Goal: Task Accomplishment & Management: Use online tool/utility

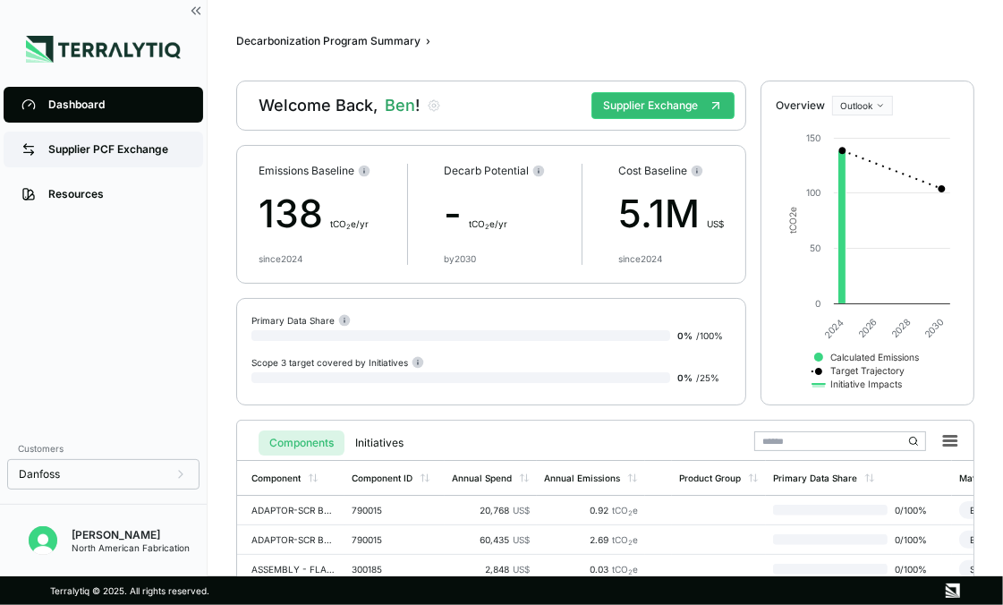
click at [136, 151] on div "Supplier PCF Exchange" at bounding box center [116, 149] width 137 height 14
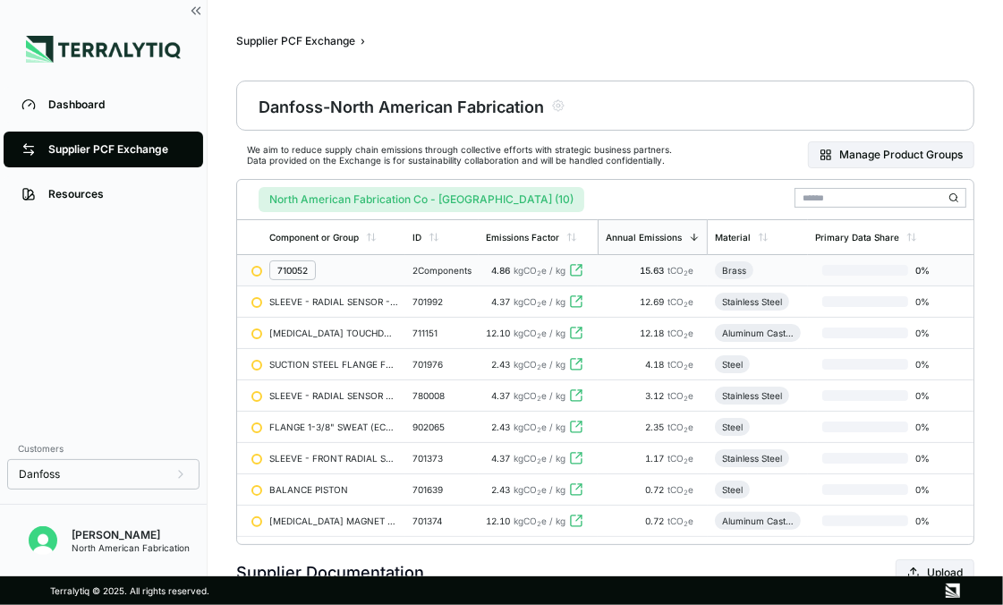
click at [393, 271] on div "710052" at bounding box center [333, 270] width 129 height 20
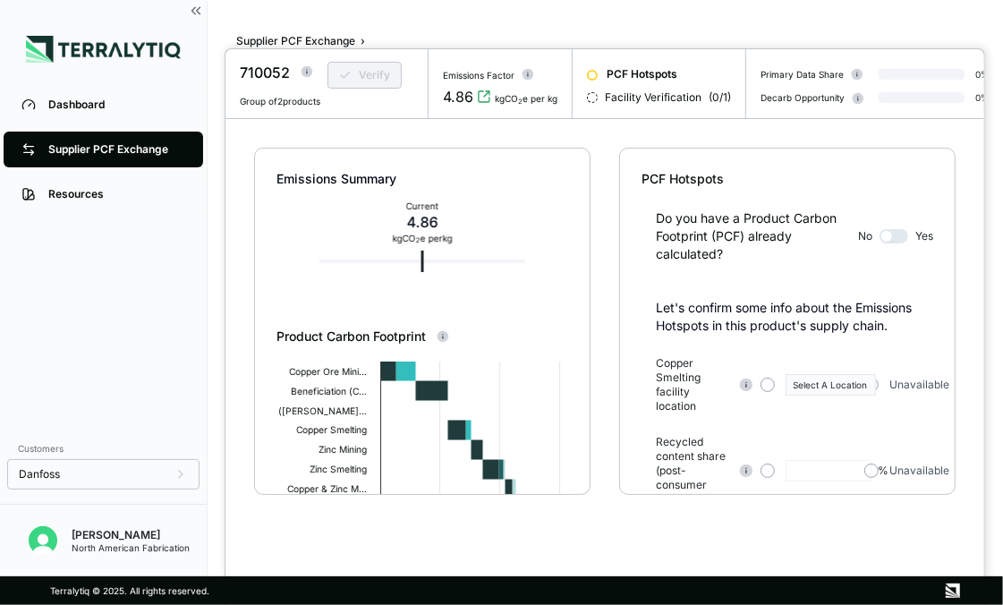
click at [304, 67] on circle at bounding box center [308, 72] width 12 height 12
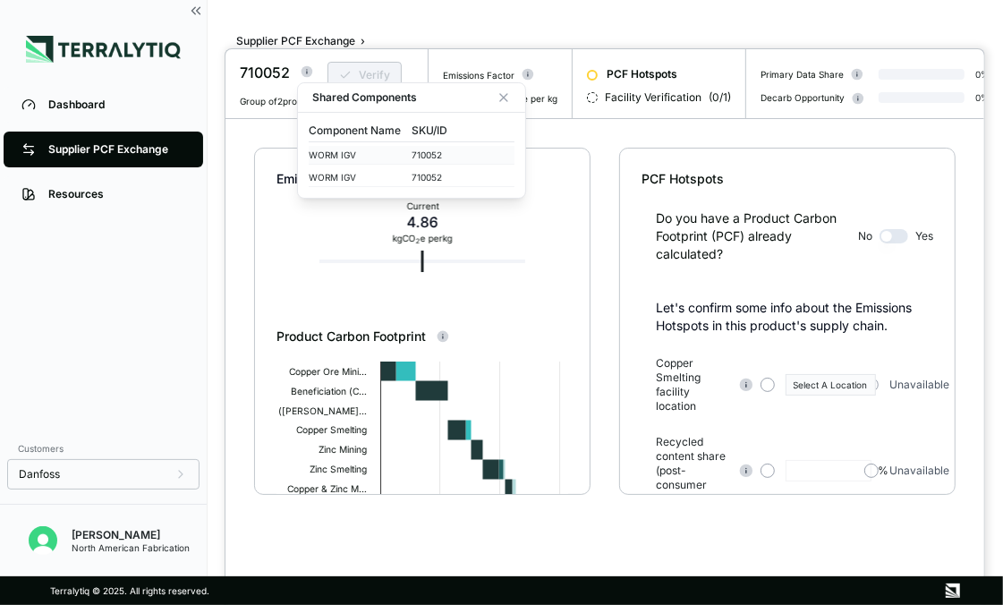
click at [341, 155] on div "WORM IGV" at bounding box center [360, 154] width 103 height 11
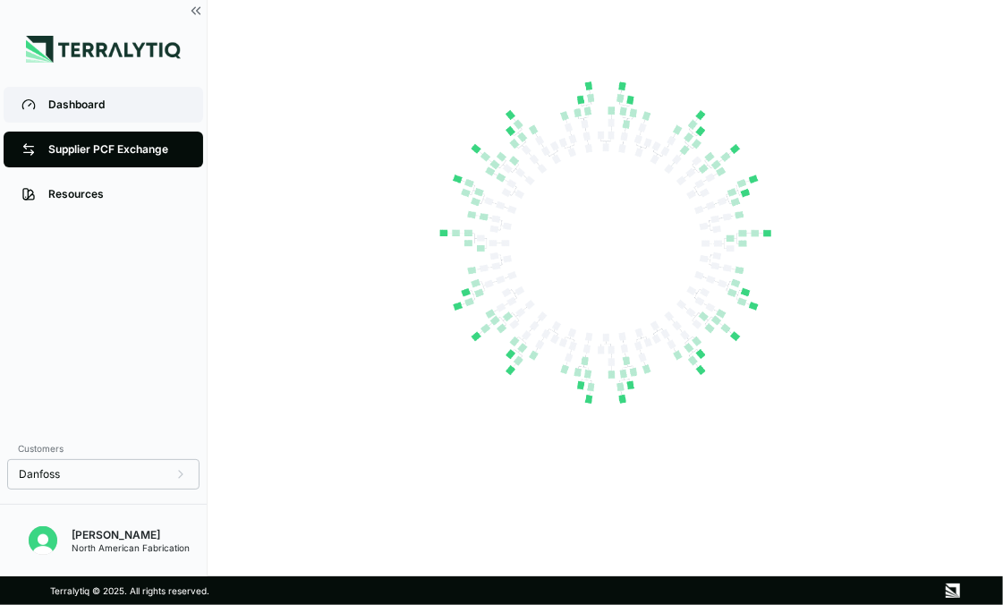
click at [72, 107] on div "Dashboard" at bounding box center [116, 105] width 137 height 14
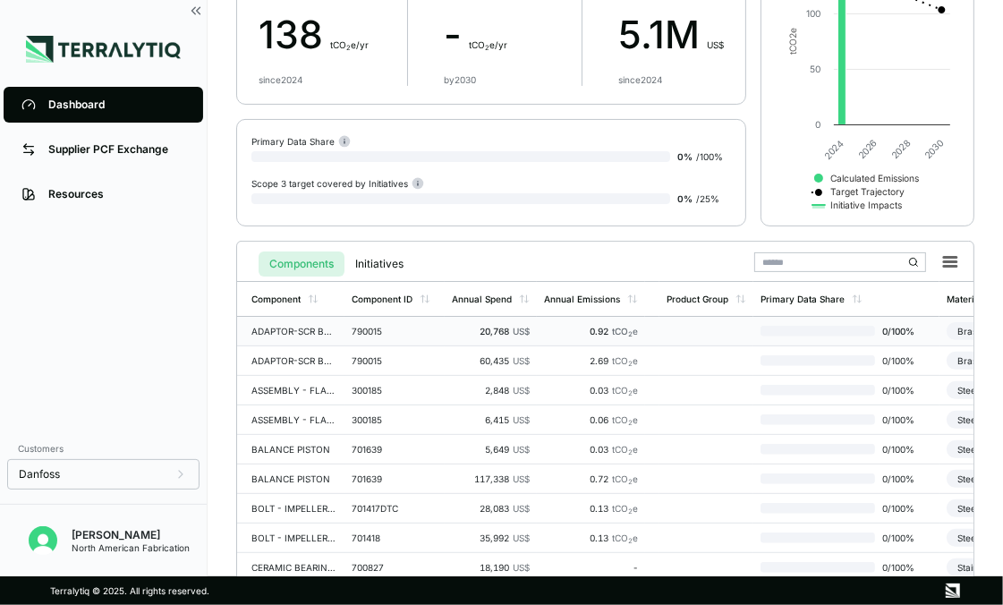
scroll to position [357, 0]
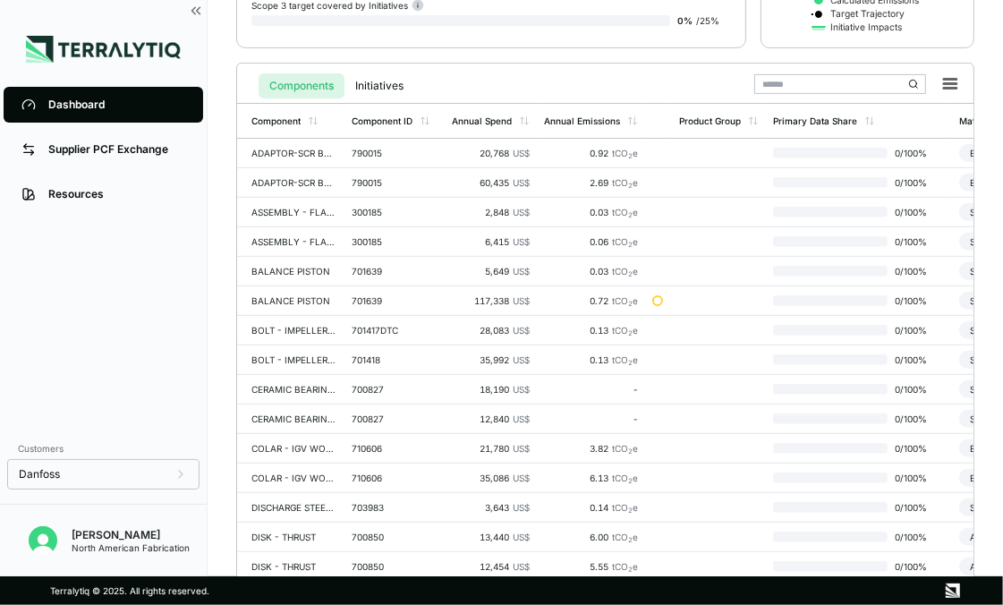
click at [836, 82] on input "text" at bounding box center [840, 84] width 172 height 20
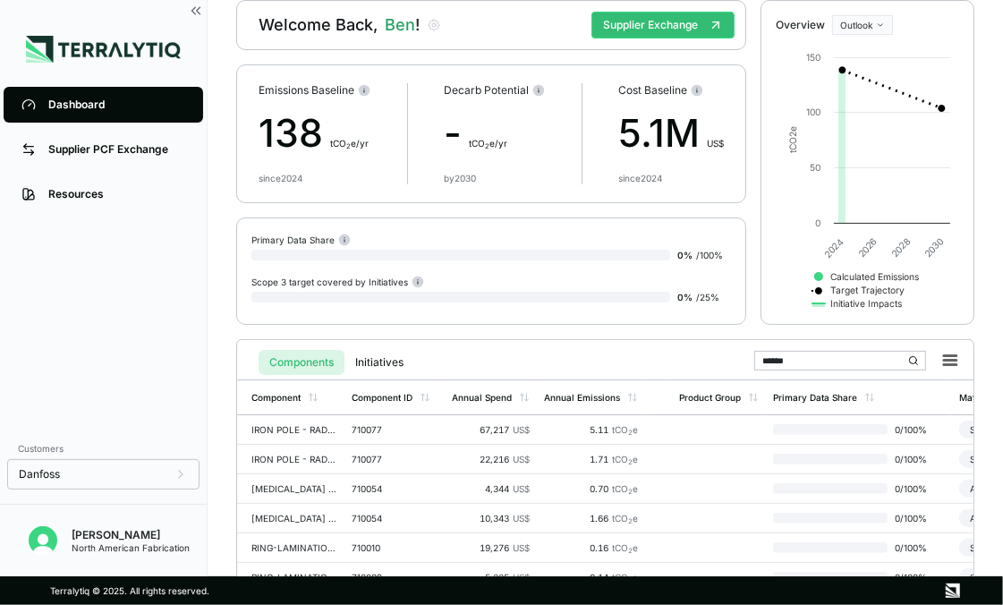
scroll to position [21, 0]
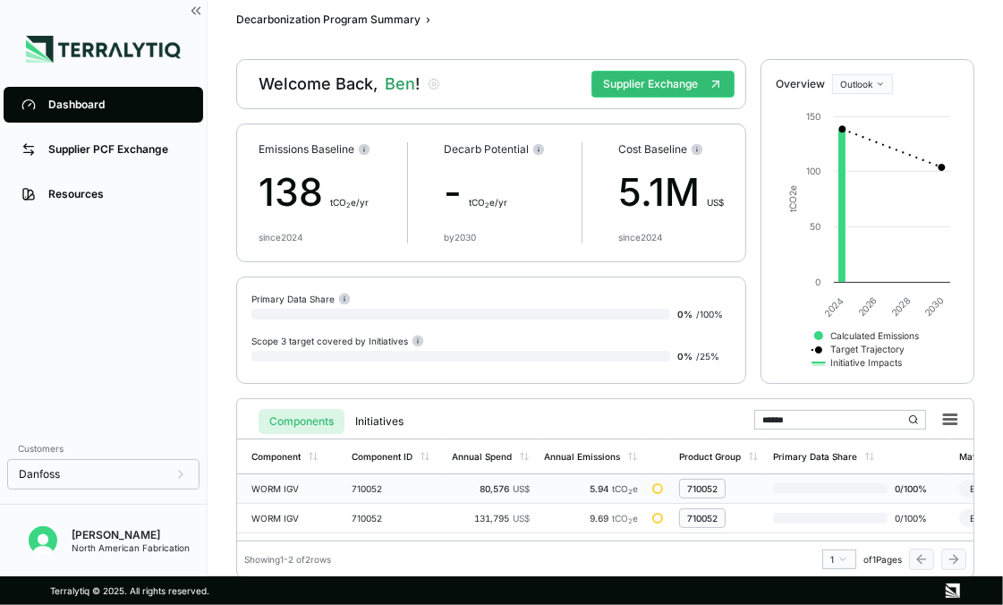
type input "******"
click at [277, 488] on div "WORM IGV" at bounding box center [294, 488] width 86 height 11
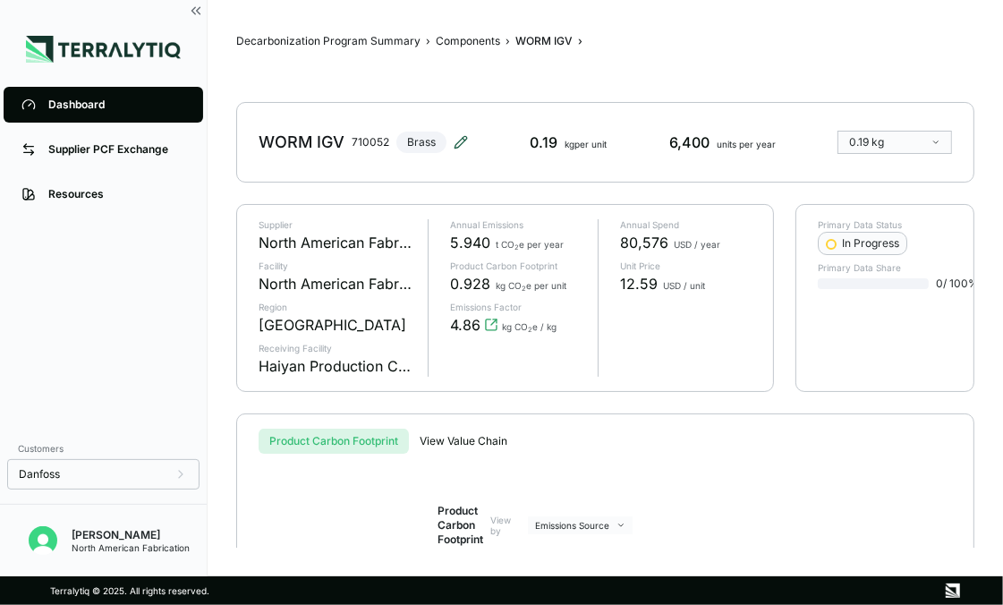
click at [458, 139] on icon at bounding box center [461, 142] width 14 height 14
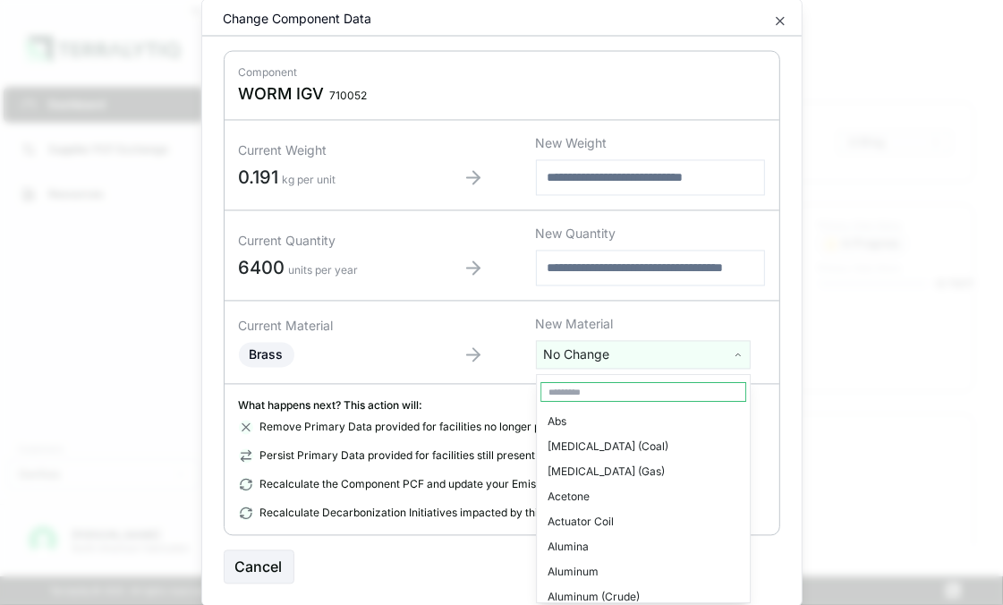
click at [591, 354] on html "Dashboard Supplier PCF Exchange Resources Customers Danfoss [PERSON_NAME] North…" at bounding box center [501, 302] width 1003 height 605
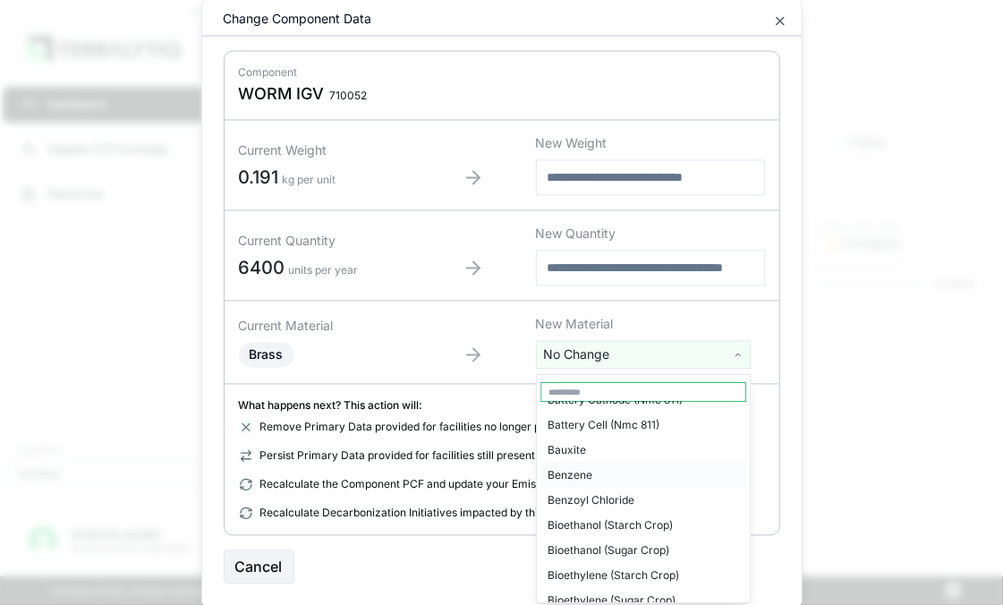
scroll to position [269, 0]
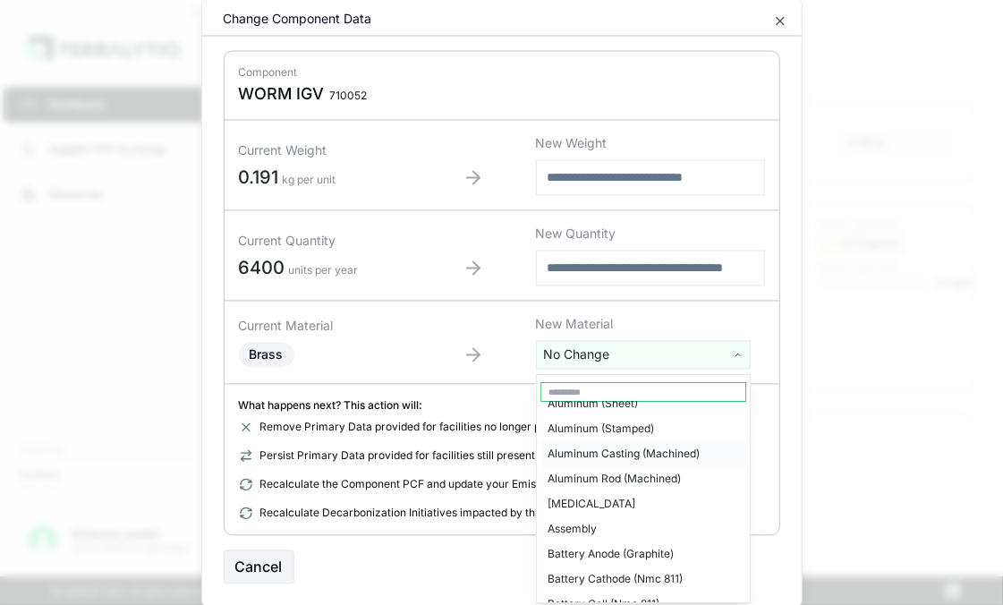
click at [644, 454] on div "Aluminum Casting (Machined)" at bounding box center [644, 453] width 206 height 25
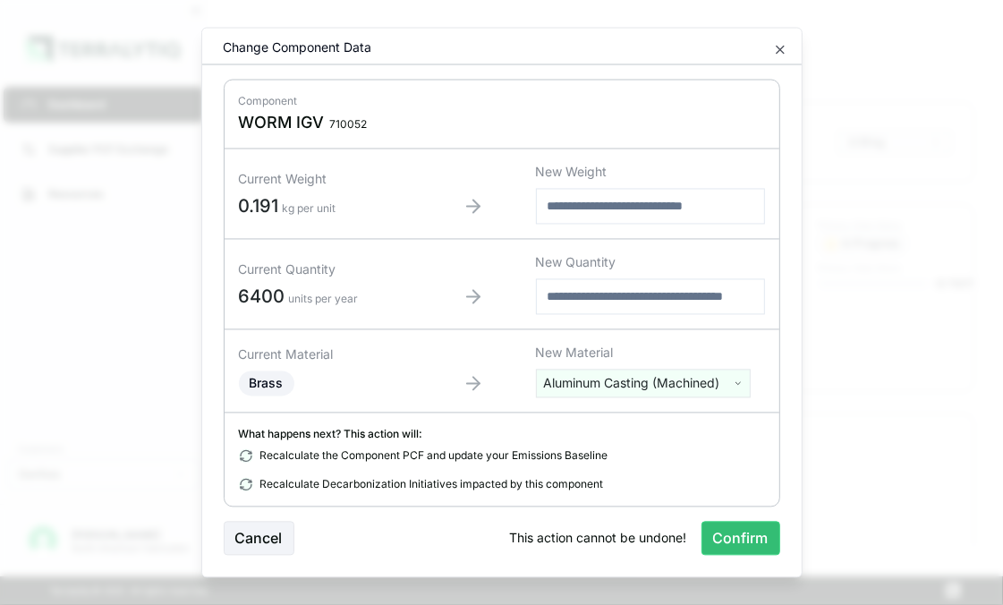
click at [625, 388] on html "Dashboard Supplier PCF Exchange Resources Customers Danfoss [PERSON_NAME] North…" at bounding box center [501, 302] width 1003 height 605
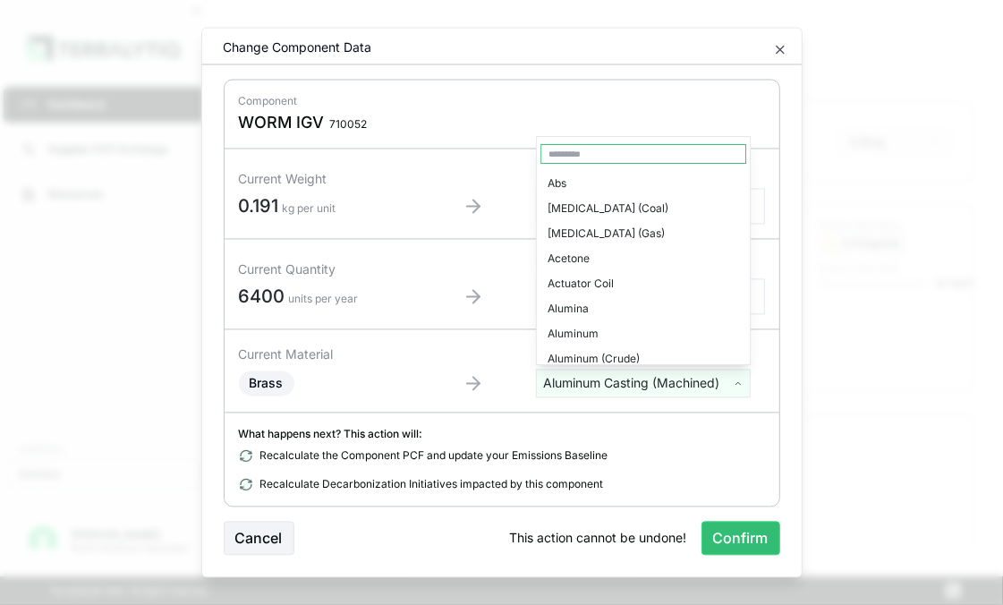
scroll to position [179, 0]
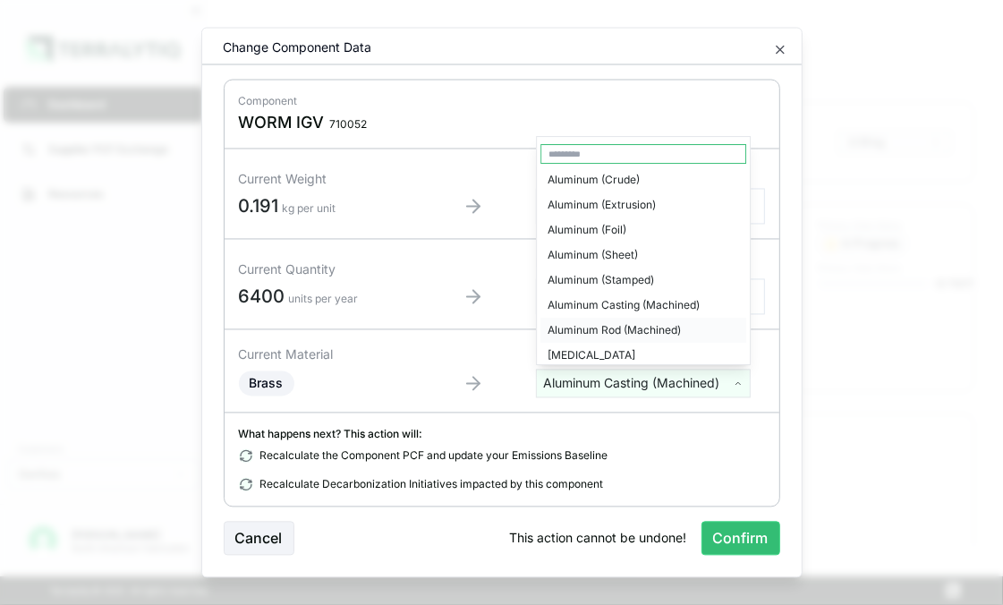
click at [614, 324] on div "Aluminum Rod (Machined)" at bounding box center [644, 330] width 206 height 25
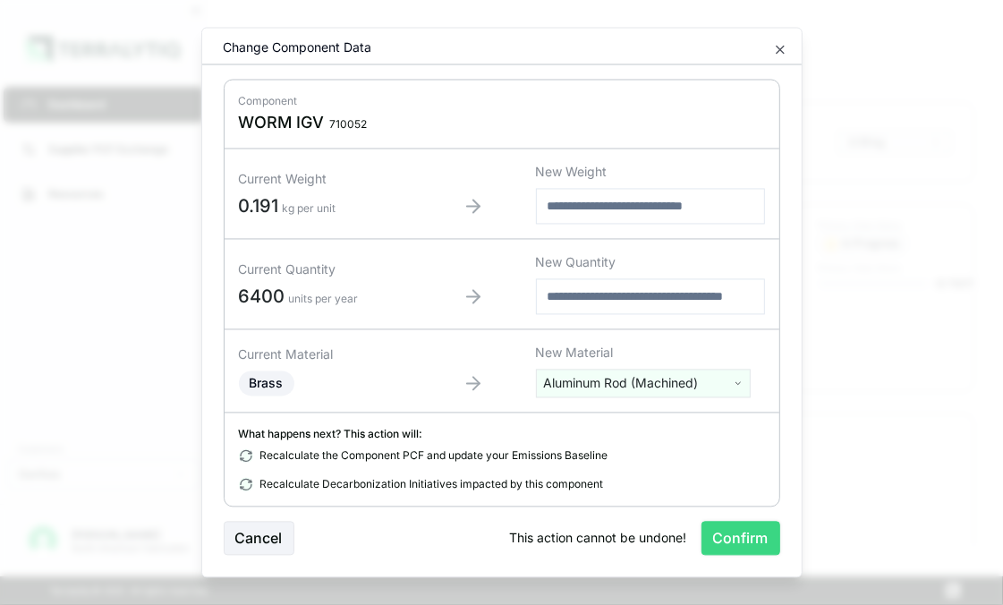
click at [741, 532] on button "Confirm" at bounding box center [741, 539] width 79 height 34
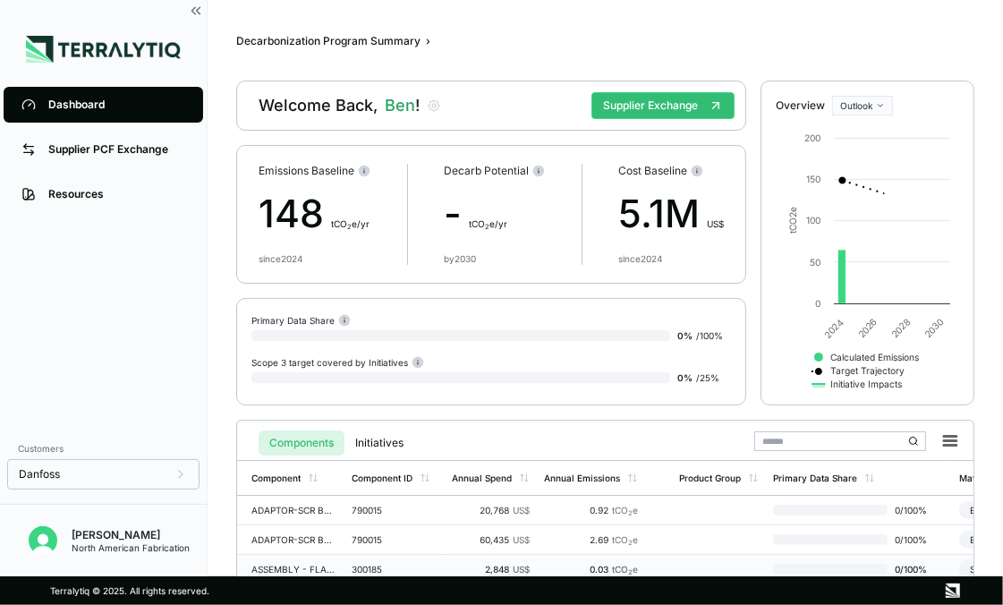
scroll to position [179, 0]
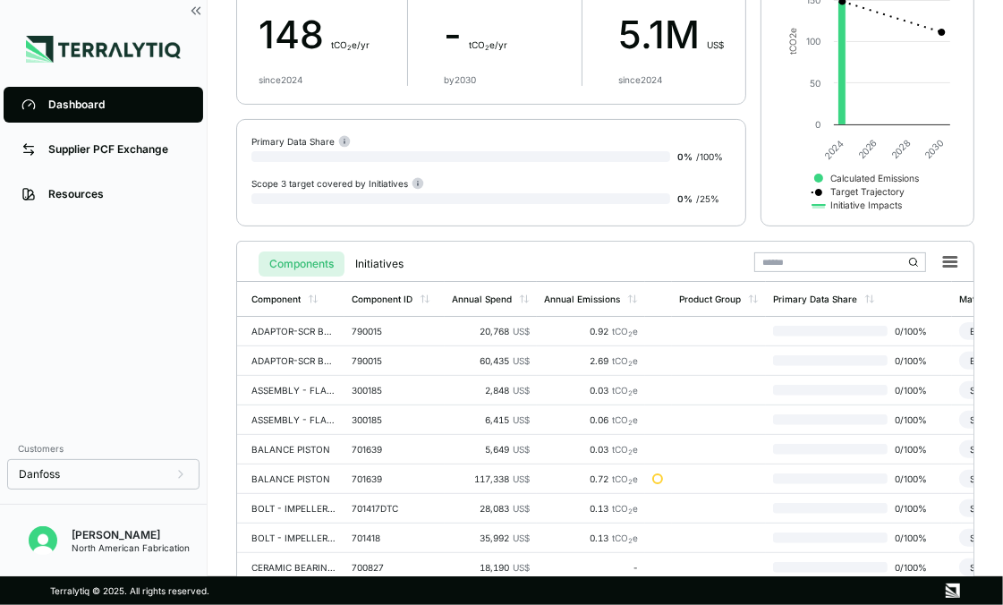
click at [843, 258] on input "text" at bounding box center [840, 262] width 172 height 20
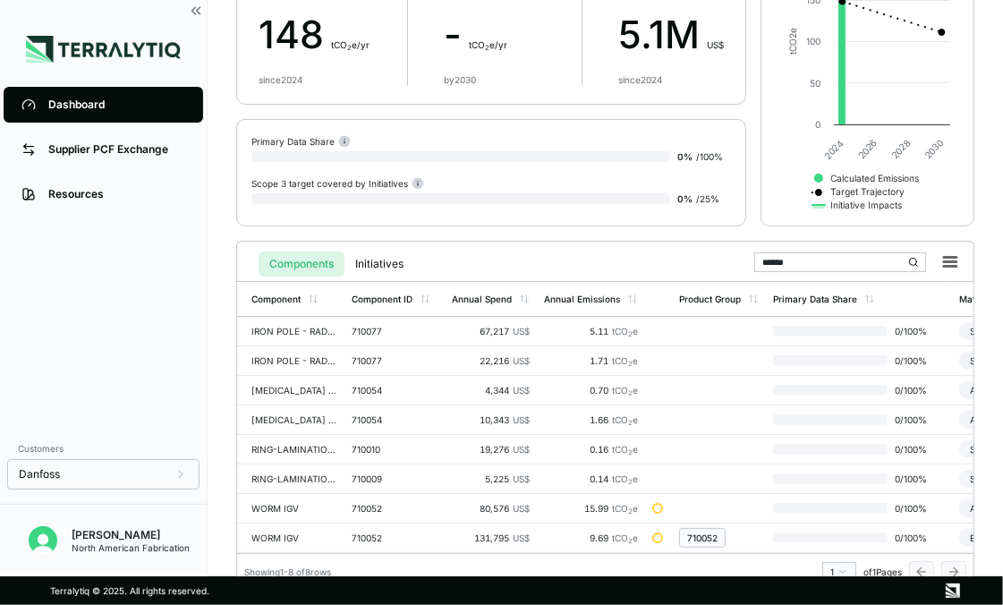
scroll to position [21, 0]
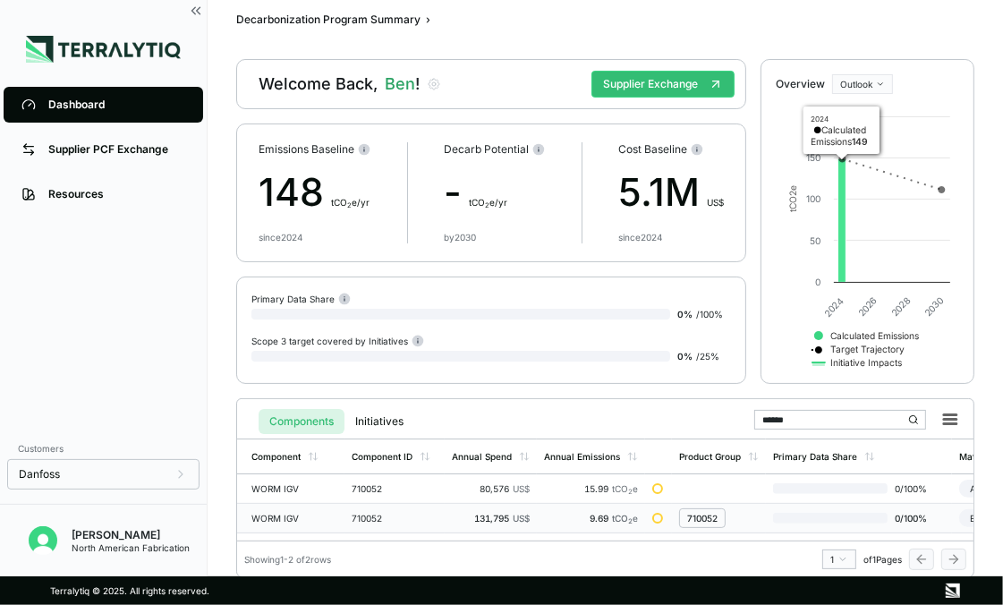
type input "******"
click at [303, 513] on div "WORM IGV" at bounding box center [294, 518] width 86 height 11
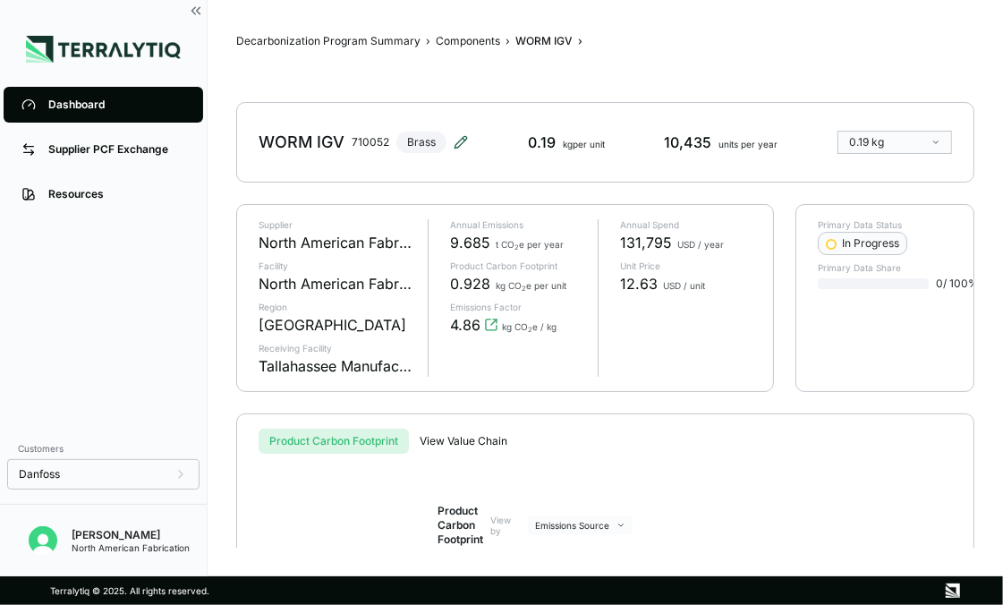
click at [457, 139] on icon at bounding box center [461, 142] width 14 height 14
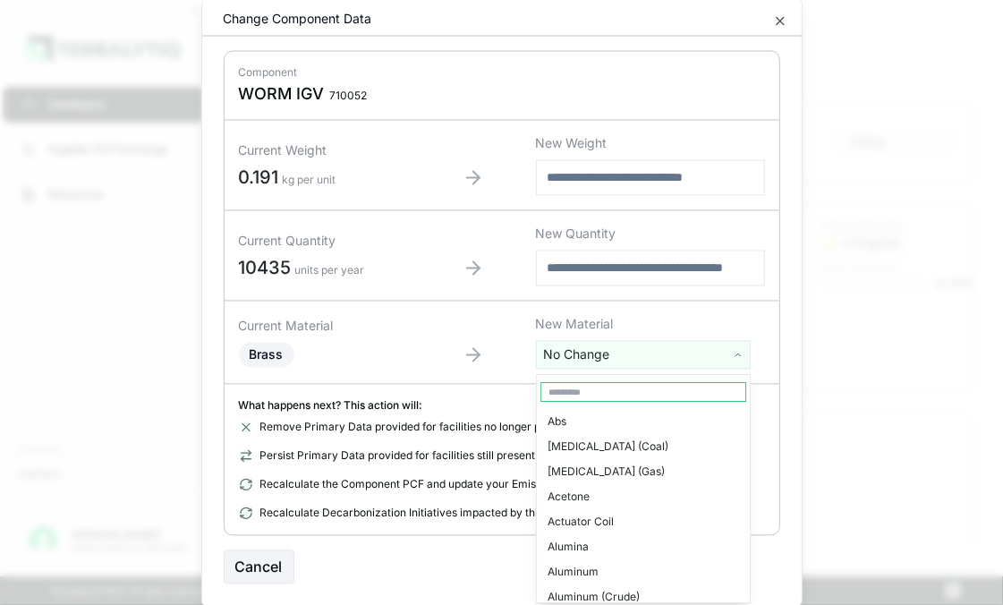
click at [637, 348] on html "Dashboard Supplier PCF Exchange Resources Customers Danfoss [PERSON_NAME] North…" at bounding box center [501, 302] width 1003 height 605
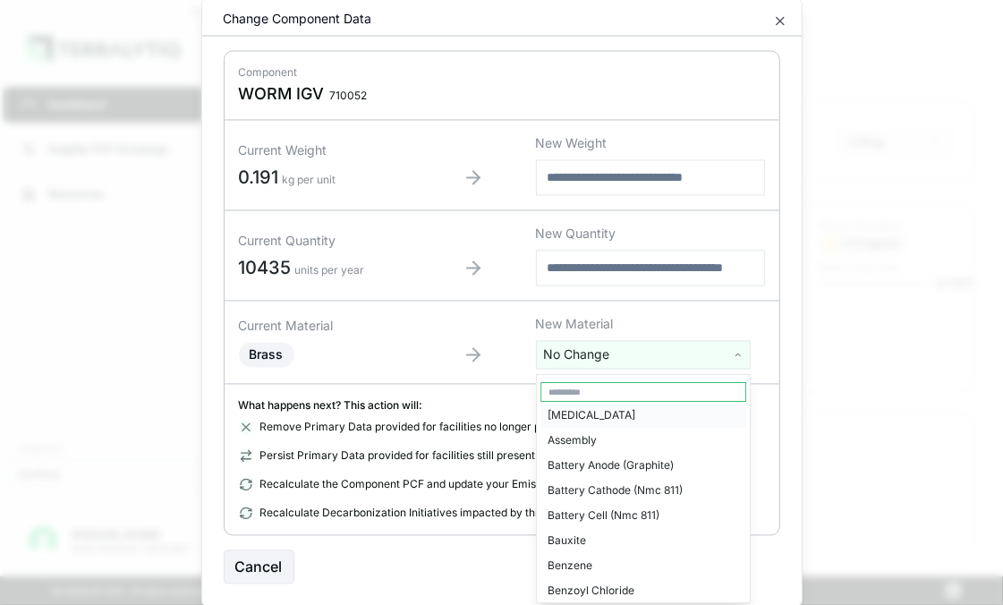
scroll to position [269, 0]
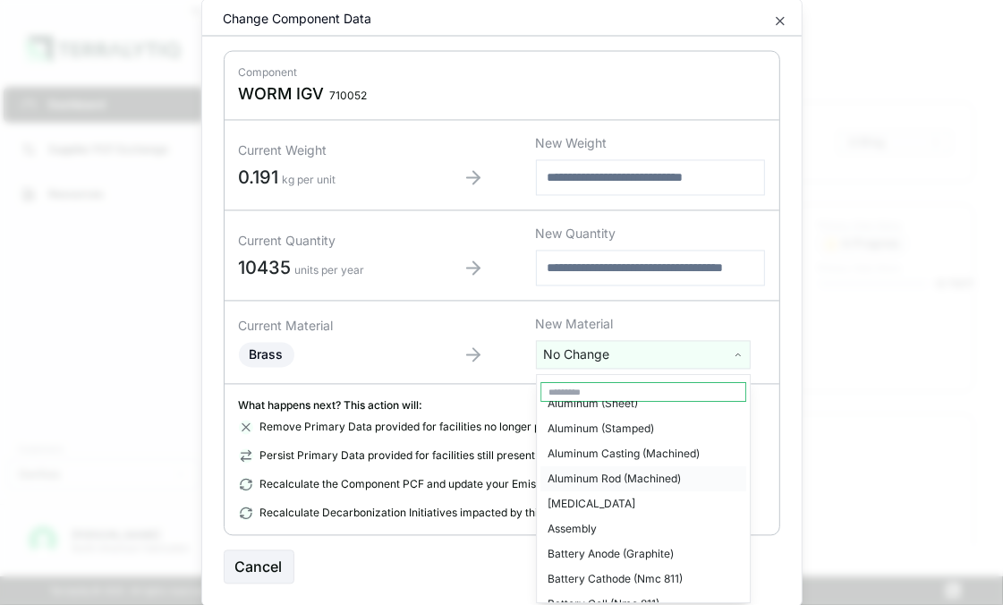
click at [648, 474] on div "Aluminum Rod (Machined)" at bounding box center [644, 478] width 206 height 25
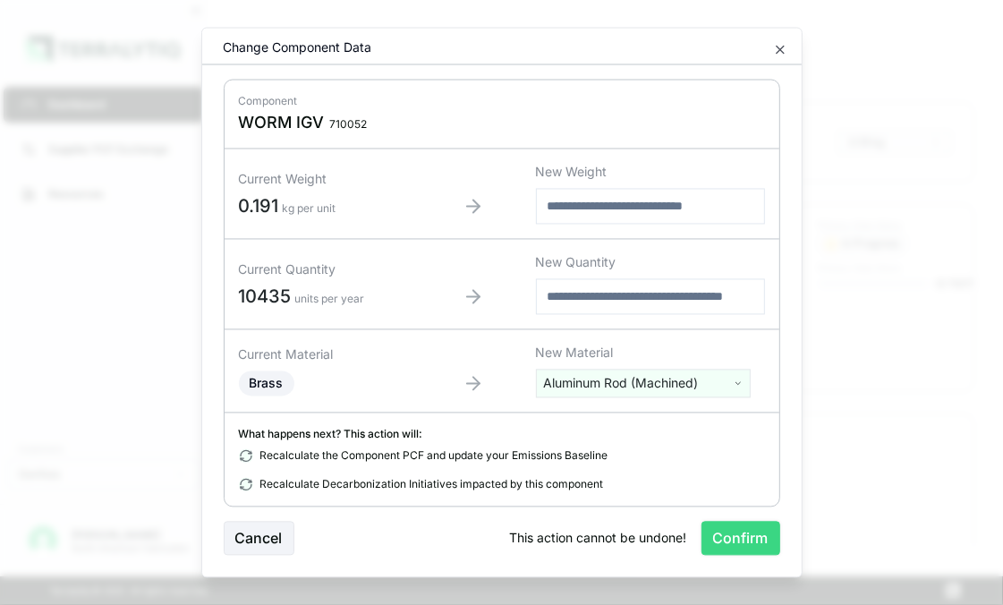
click at [732, 546] on button "Confirm" at bounding box center [741, 539] width 79 height 34
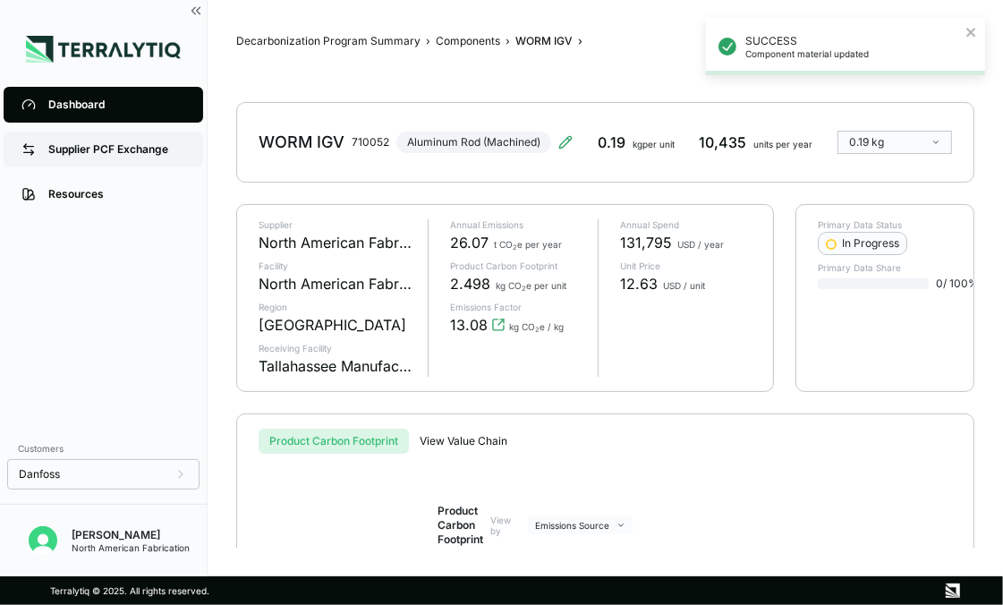
click at [102, 160] on link "Supplier PCF Exchange" at bounding box center [104, 150] width 200 height 36
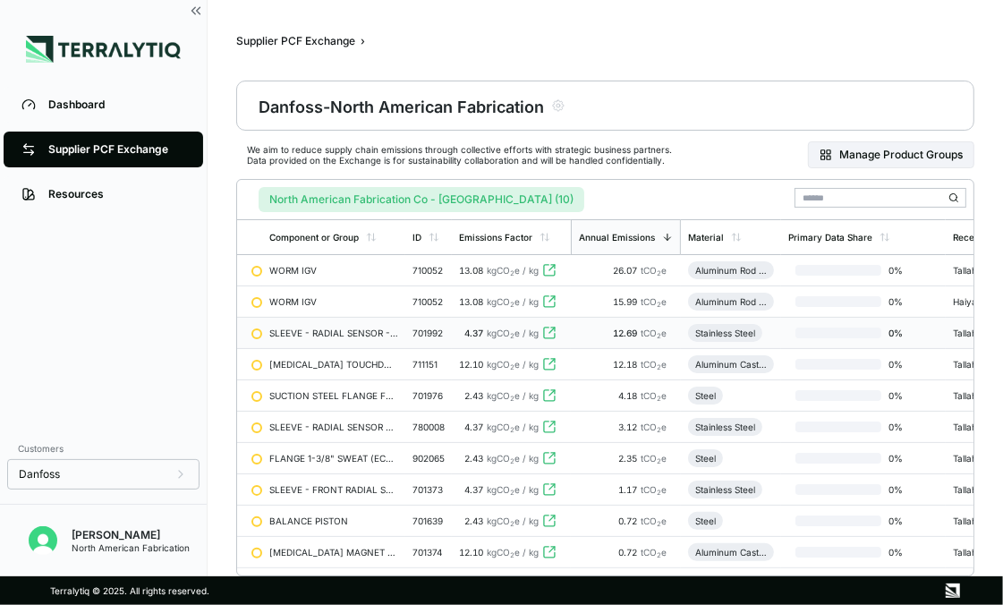
scroll to position [89, 0]
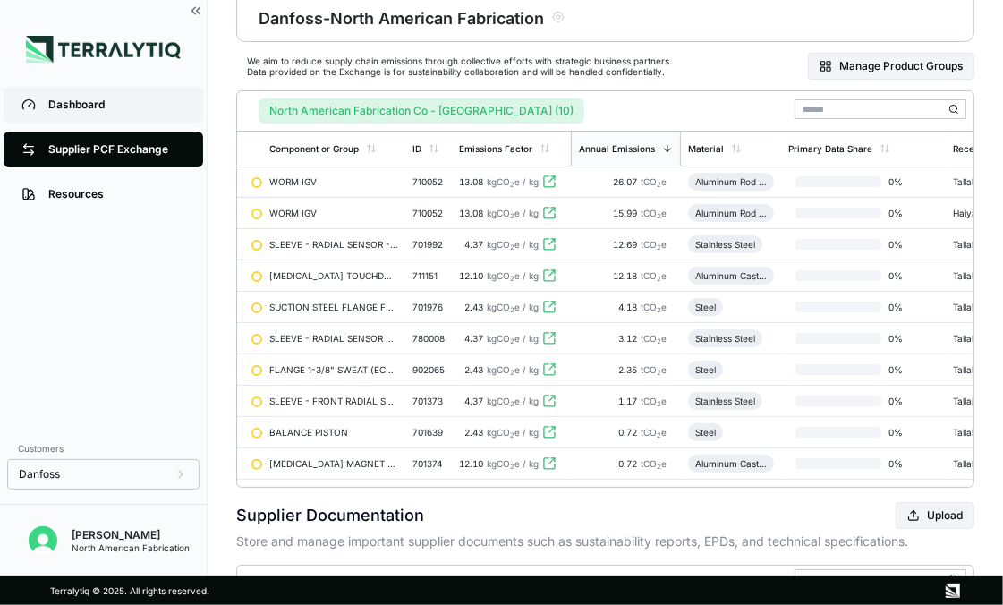
click at [69, 110] on div "Dashboard" at bounding box center [116, 105] width 137 height 14
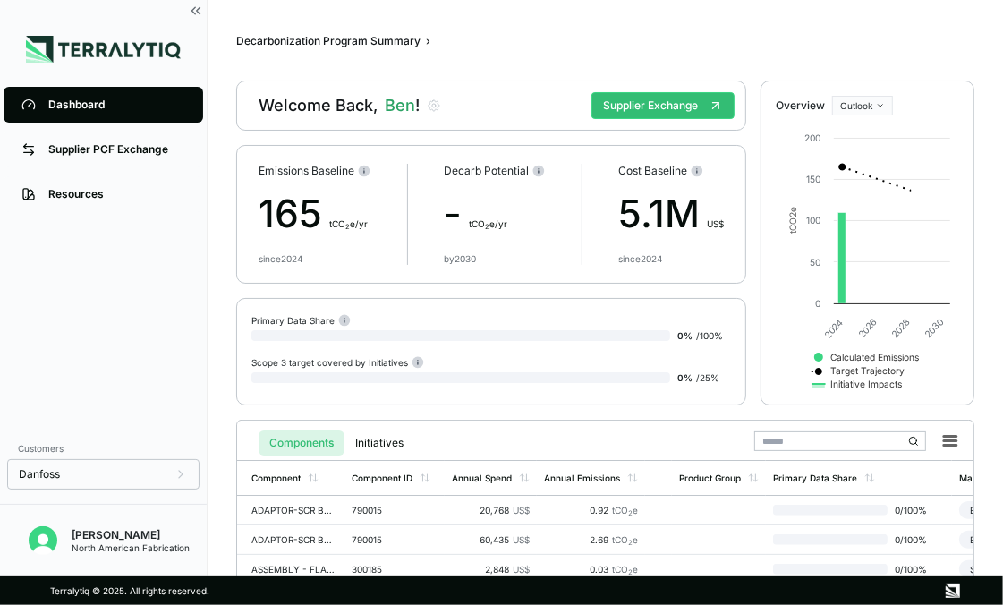
click at [806, 434] on input "text" at bounding box center [840, 441] width 172 height 20
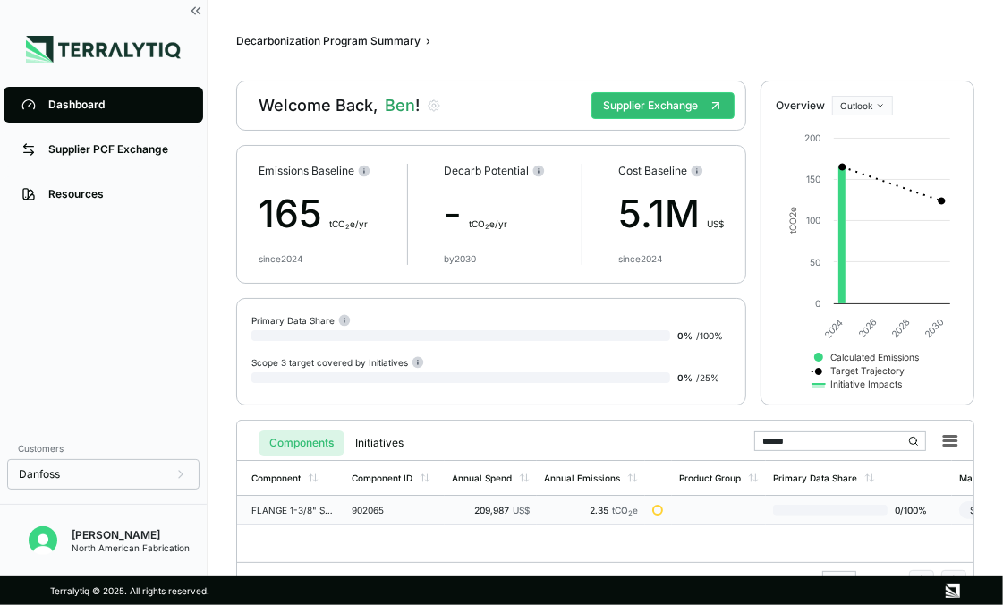
type input "******"
click at [276, 511] on div "FLANGE 1-3/8" SWEAT (ECONOMIZER)" at bounding box center [294, 510] width 86 height 11
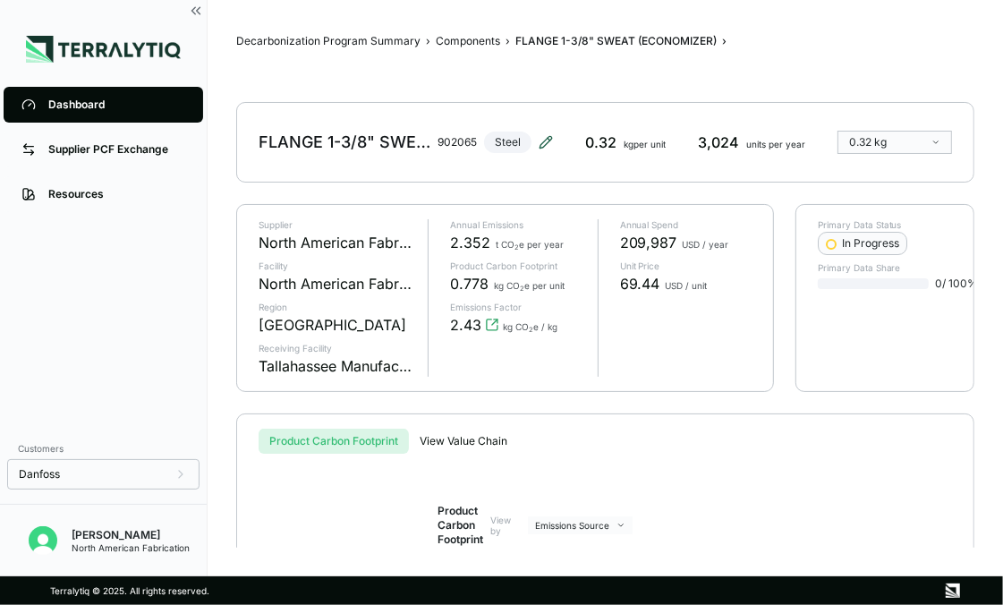
click at [541, 138] on icon at bounding box center [546, 142] width 14 height 14
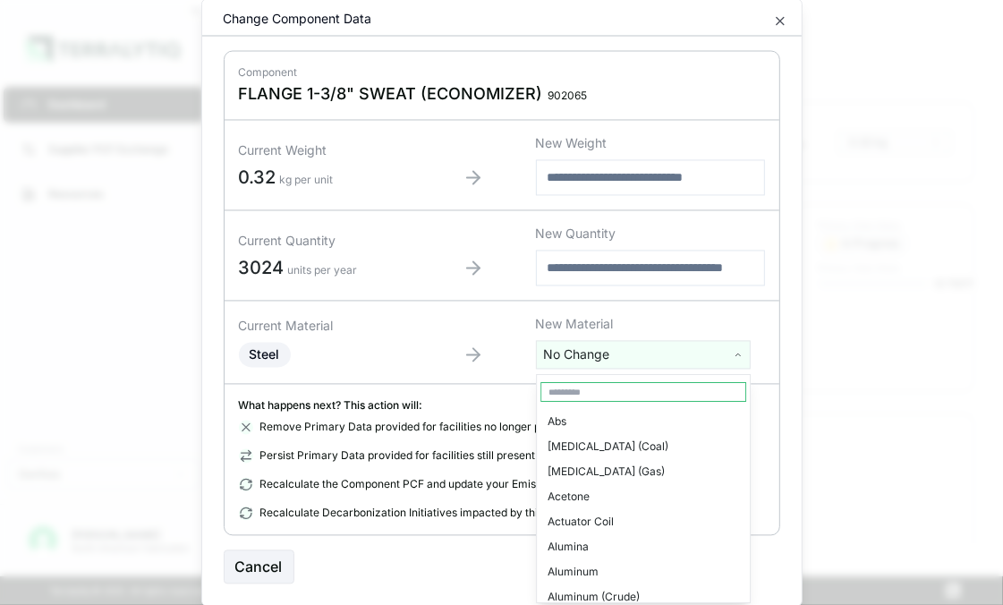
click at [632, 354] on html "Dashboard Supplier PCF Exchange Resources Customers Danfoss [PERSON_NAME] North…" at bounding box center [501, 302] width 1003 height 605
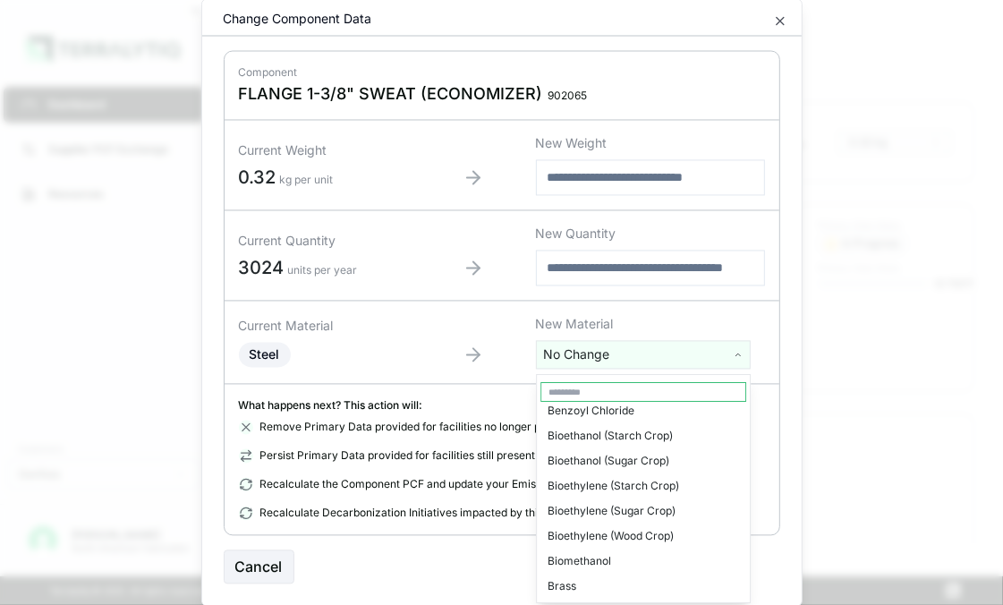
scroll to position [626, 0]
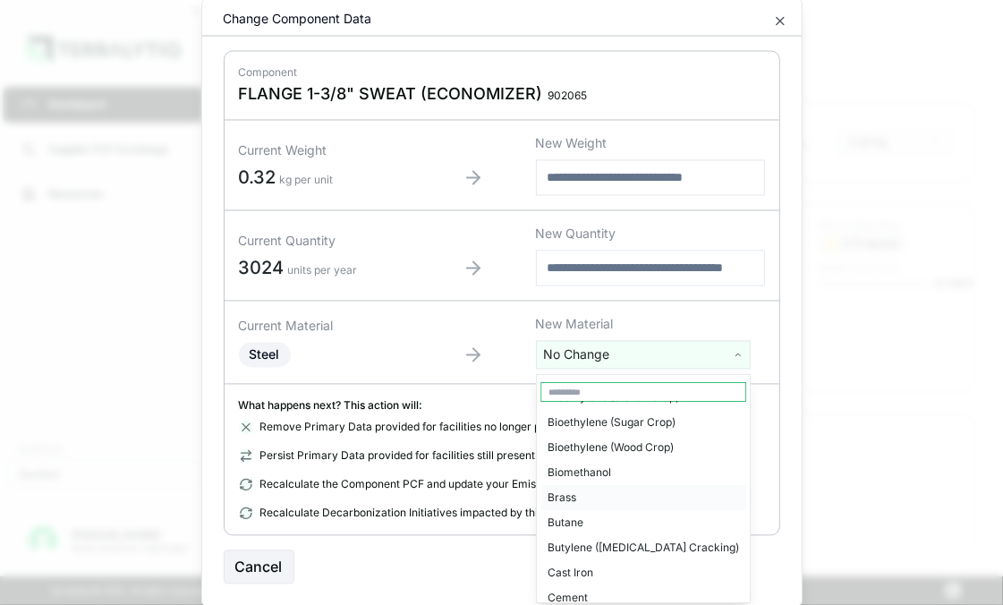
click at [579, 493] on div "Brass" at bounding box center [644, 497] width 206 height 25
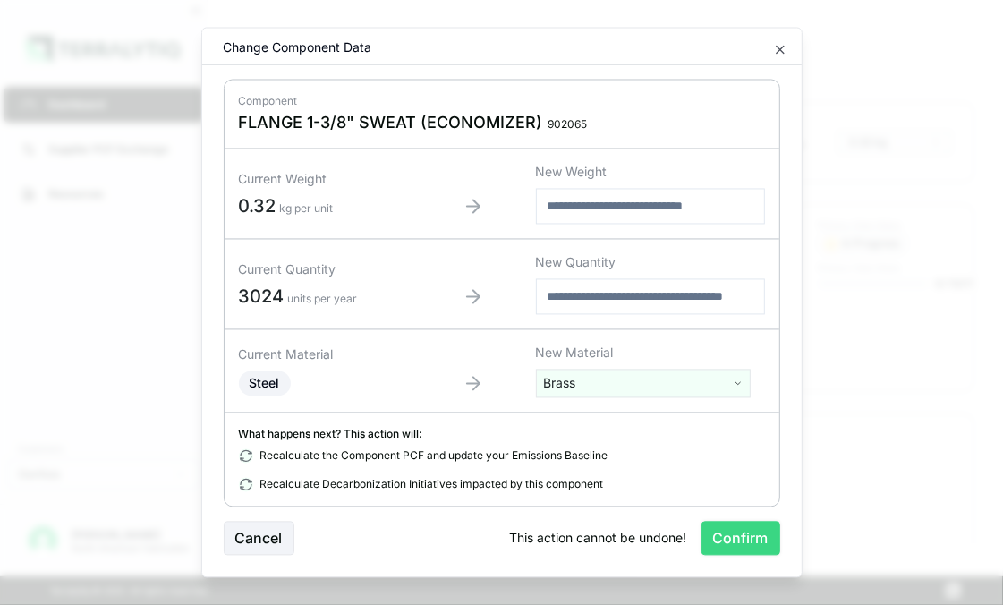
click at [740, 544] on button "Confirm" at bounding box center [741, 539] width 79 height 34
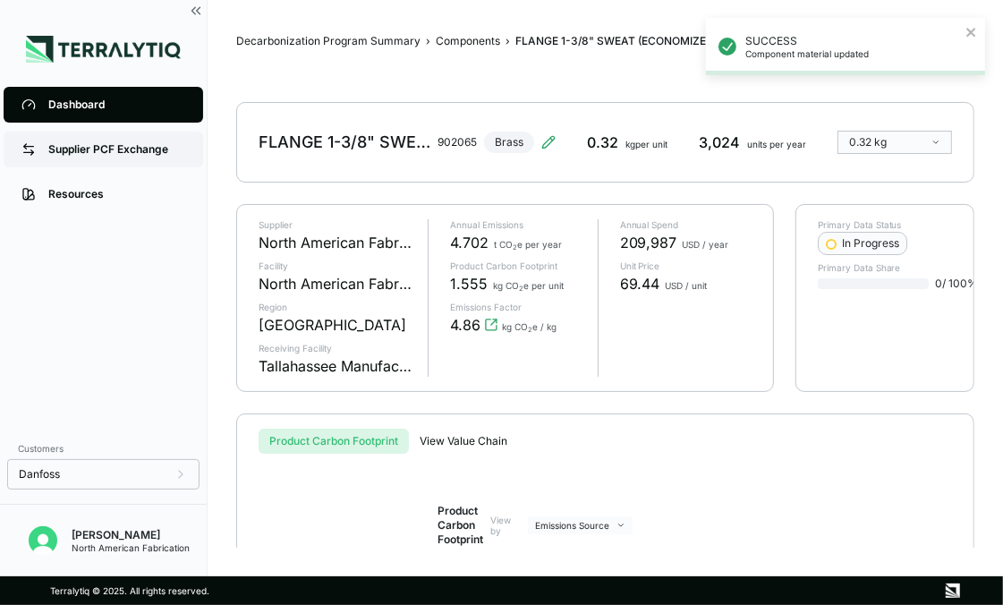
click at [102, 157] on link "Supplier PCF Exchange" at bounding box center [104, 150] width 200 height 36
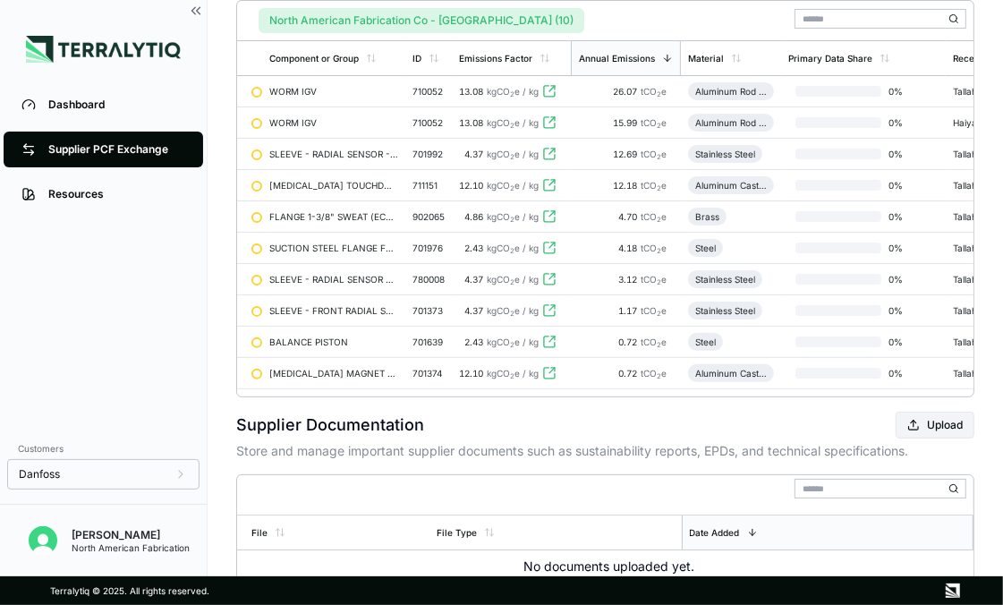
scroll to position [89, 0]
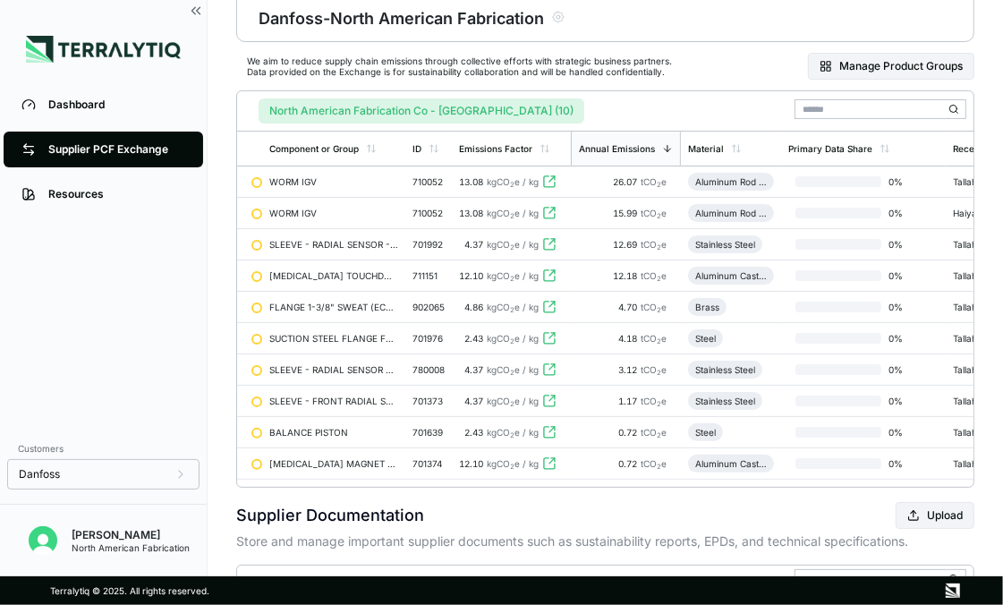
drag, startPoint x: 677, startPoint y: 507, endPoint x: 649, endPoint y: 491, distance: 32.1
click at [677, 507] on div "Supplier PCF Exchange › Danfoss - North American Fabrication We aim to reduce s…" at bounding box center [605, 344] width 738 height 798
click at [318, 465] on div "[MEDICAL_DATA] MAGNET - ROTOR" at bounding box center [333, 463] width 129 height 11
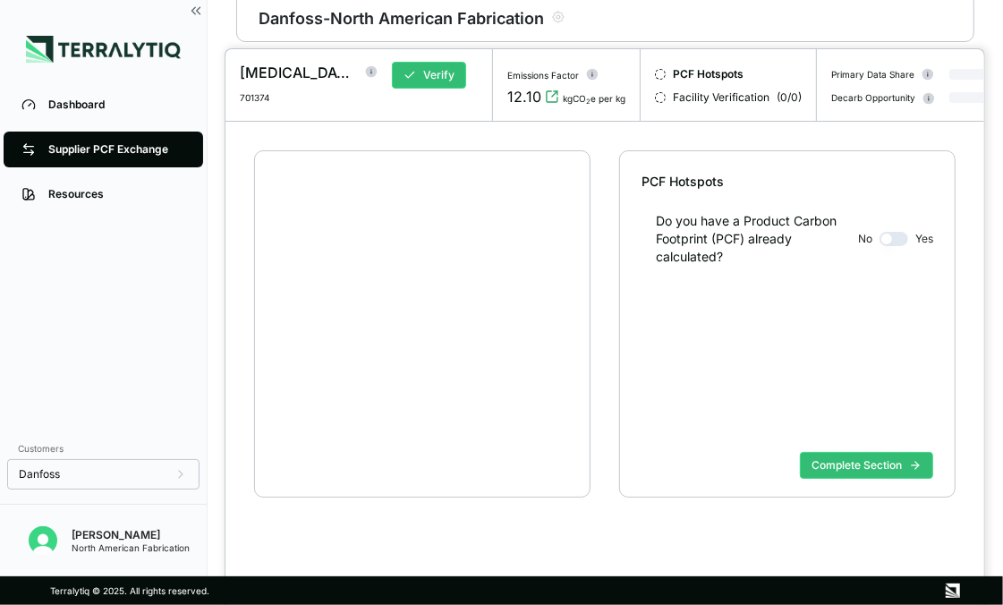
scroll to position [34, 0]
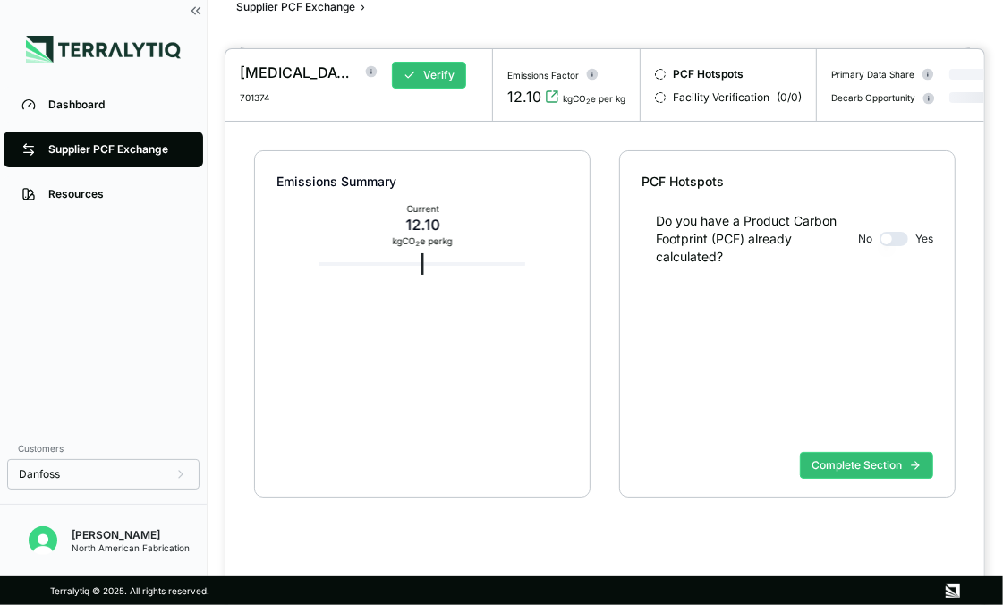
click at [71, 107] on div at bounding box center [501, 302] width 1003 height 605
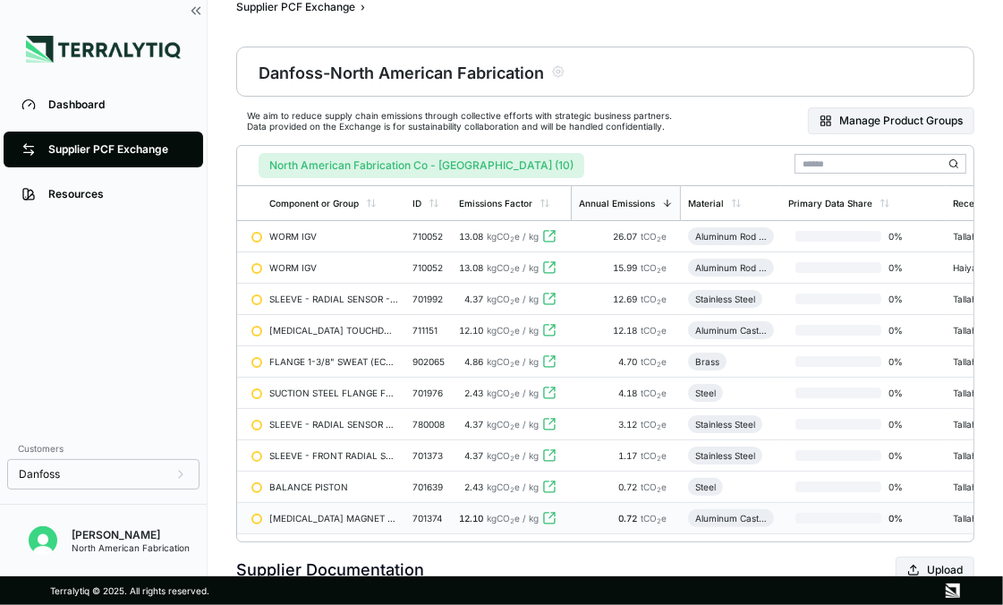
click at [823, 157] on input "text" at bounding box center [881, 164] width 172 height 20
type input "**"
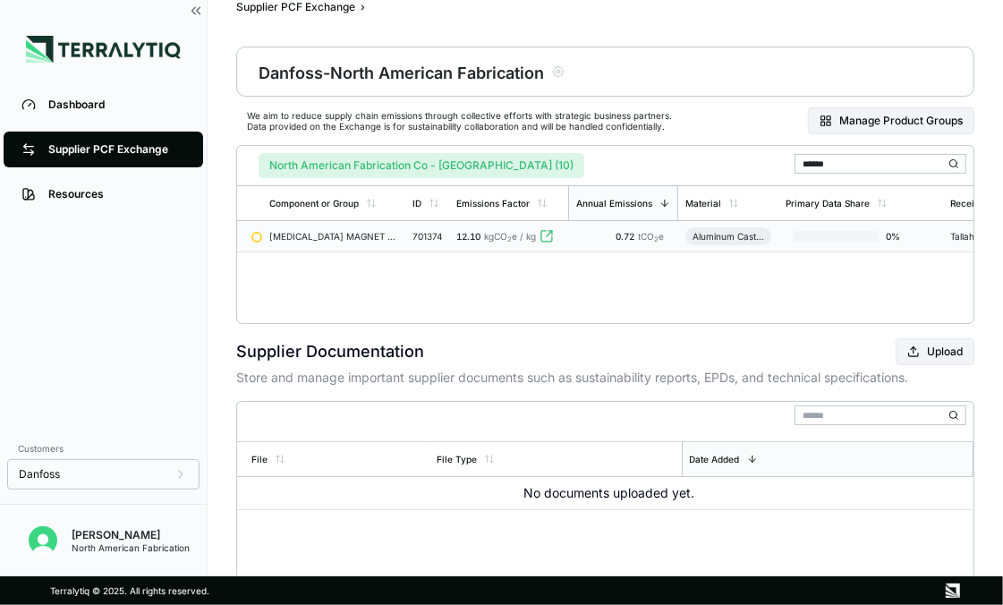
type input "******"
click at [302, 235] on div "[MEDICAL_DATA] MAGNET - ROTOR" at bounding box center [333, 236] width 129 height 11
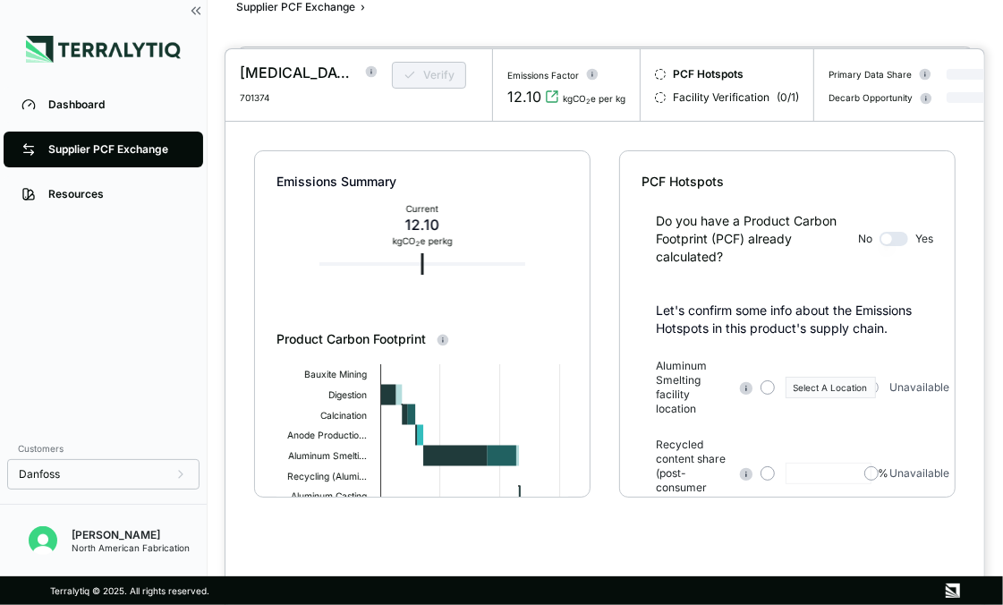
click at [101, 112] on div at bounding box center [501, 302] width 1003 height 605
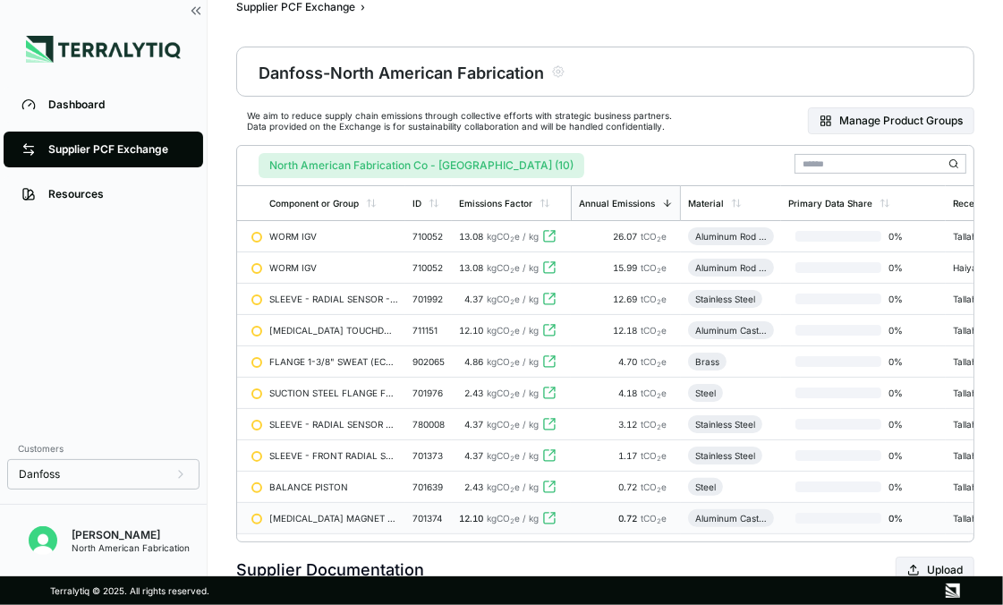
click at [889, 175] on div "North American Fabrication Co - [GEOGRAPHIC_DATA] (10)" at bounding box center [605, 162] width 722 height 32
click at [874, 166] on input "text" at bounding box center [881, 164] width 172 height 20
click at [92, 104] on div "Dashboard" at bounding box center [116, 105] width 137 height 14
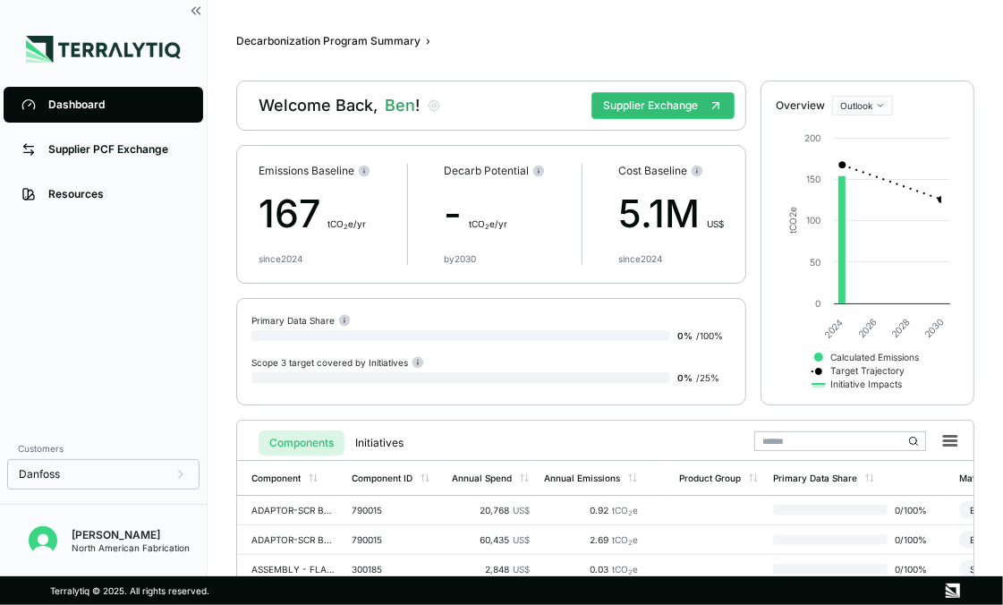
click at [831, 437] on input "text" at bounding box center [840, 441] width 172 height 20
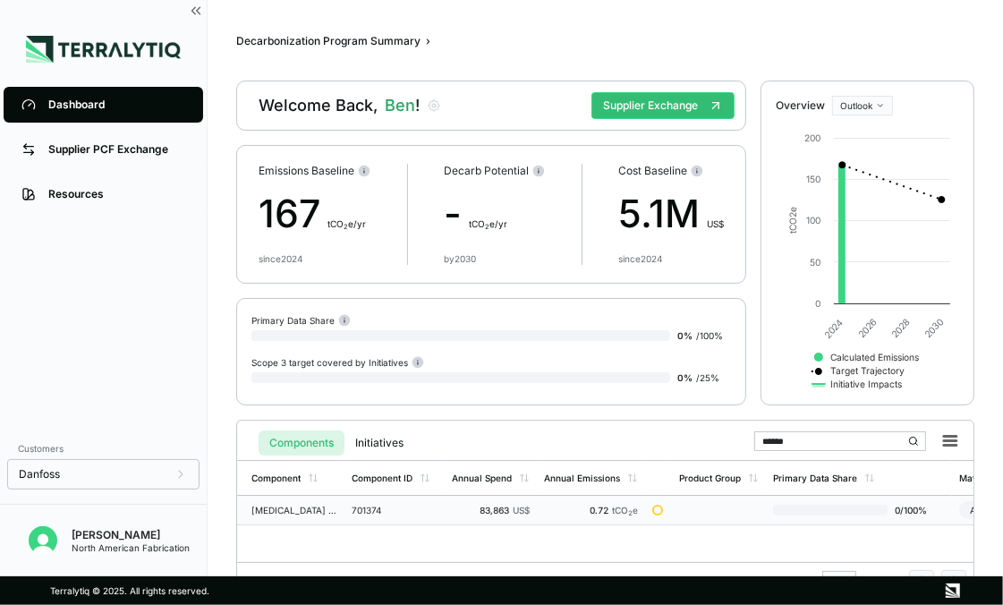
type input "******"
click at [275, 501] on td "[MEDICAL_DATA] MAGNET - ROTOR" at bounding box center [290, 511] width 107 height 30
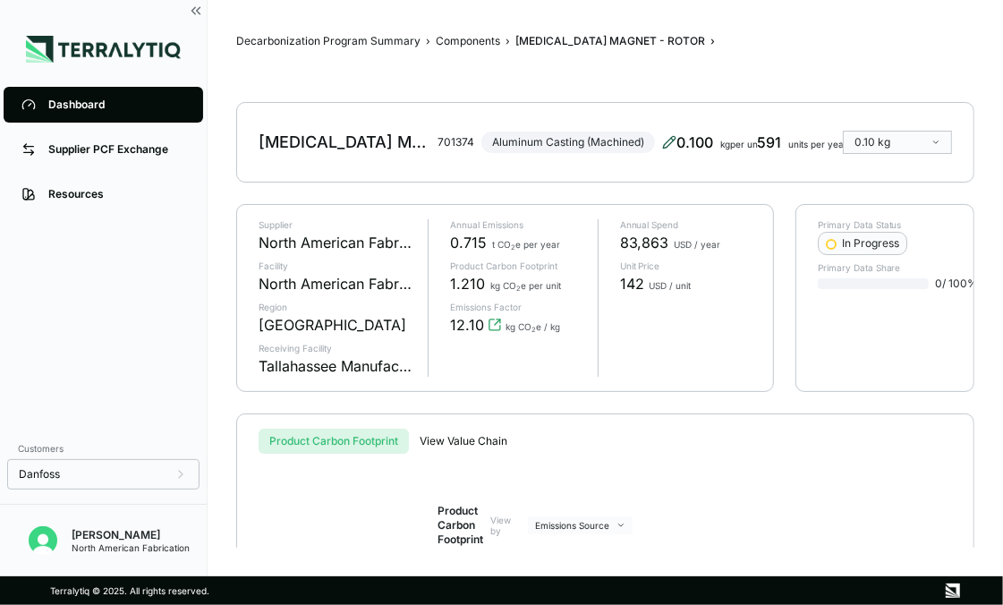
click at [666, 141] on icon at bounding box center [669, 142] width 14 height 14
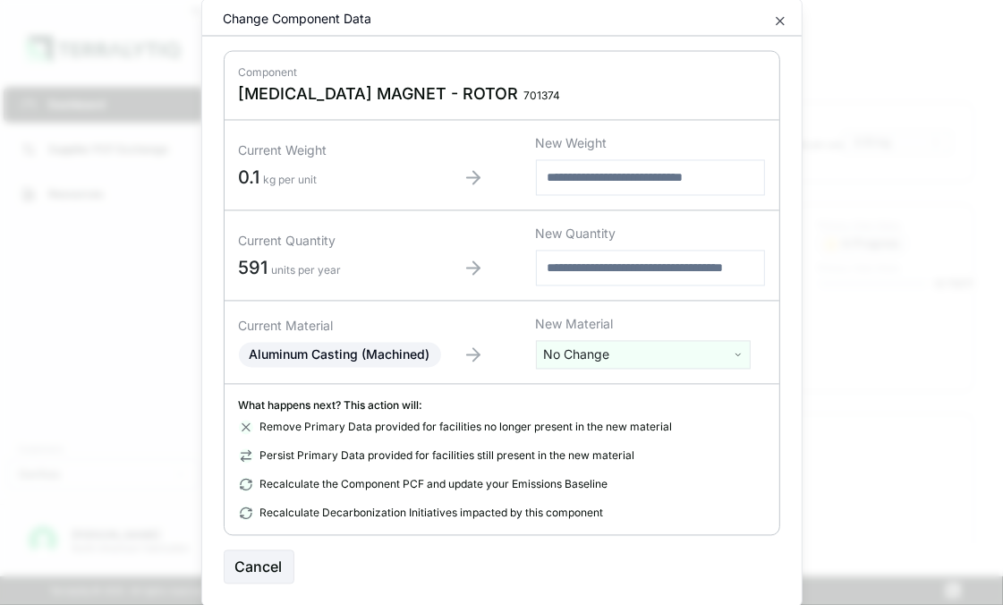
click at [702, 361] on html "Dashboard Supplier PCF Exchange Resources Customers Danfoss [PERSON_NAME] North…" at bounding box center [501, 302] width 1003 height 605
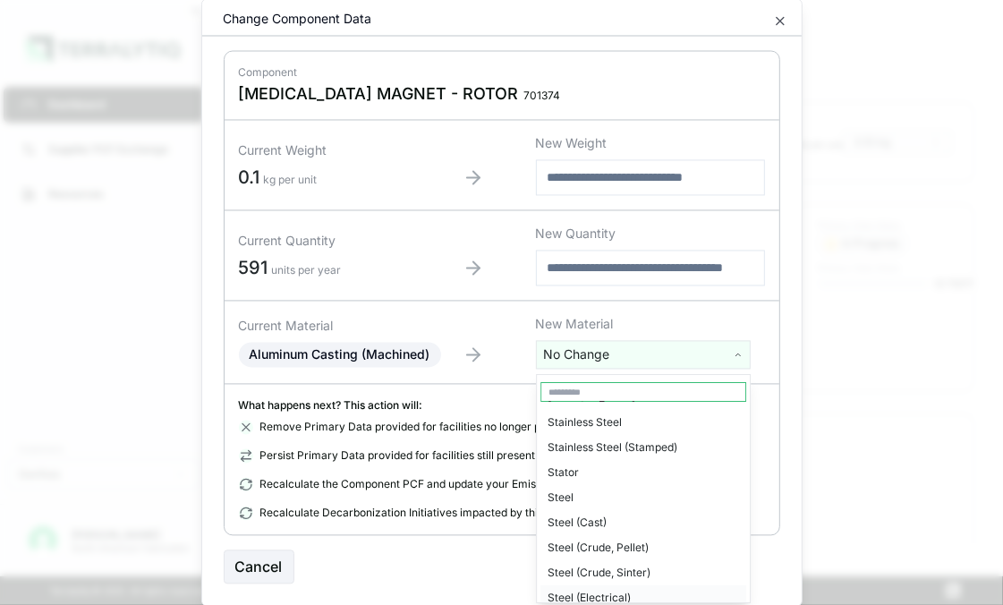
scroll to position [3938, 0]
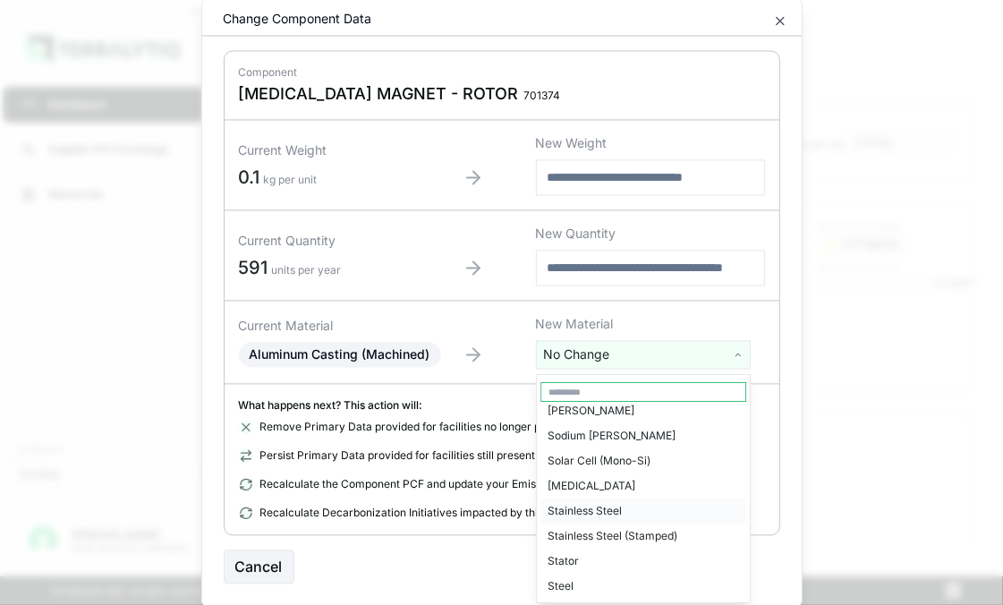
click at [623, 499] on div "Stainless Steel" at bounding box center [644, 511] width 206 height 25
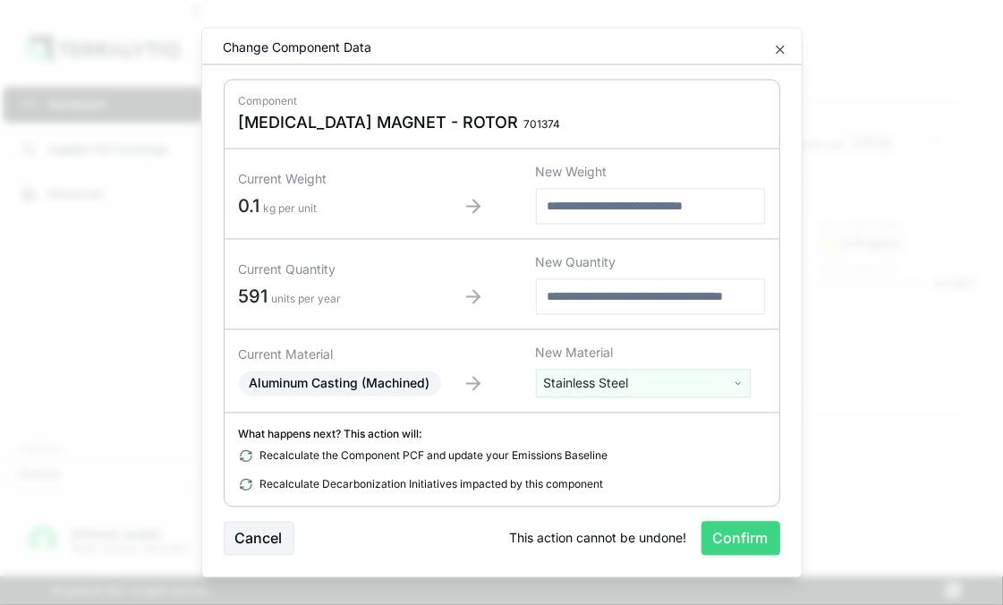
click at [752, 543] on button "Confirm" at bounding box center [741, 539] width 79 height 34
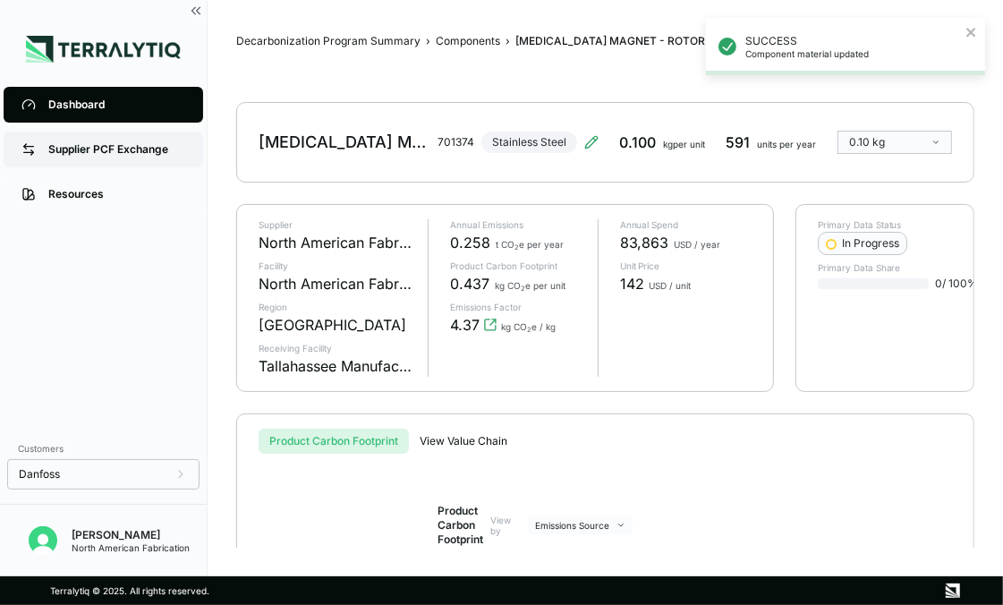
click at [91, 139] on link "Supplier PCF Exchange" at bounding box center [104, 150] width 200 height 36
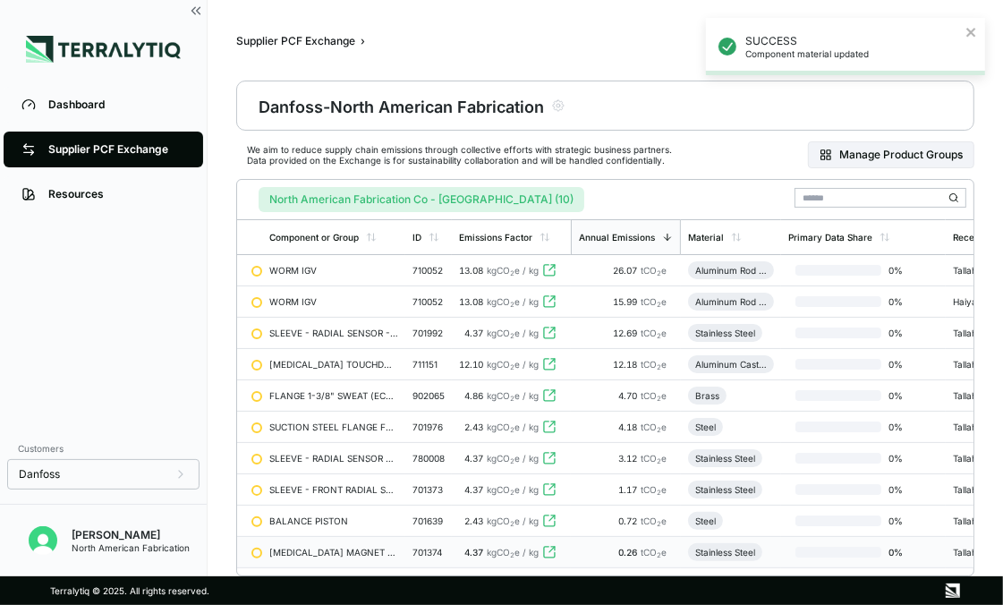
scroll to position [89, 0]
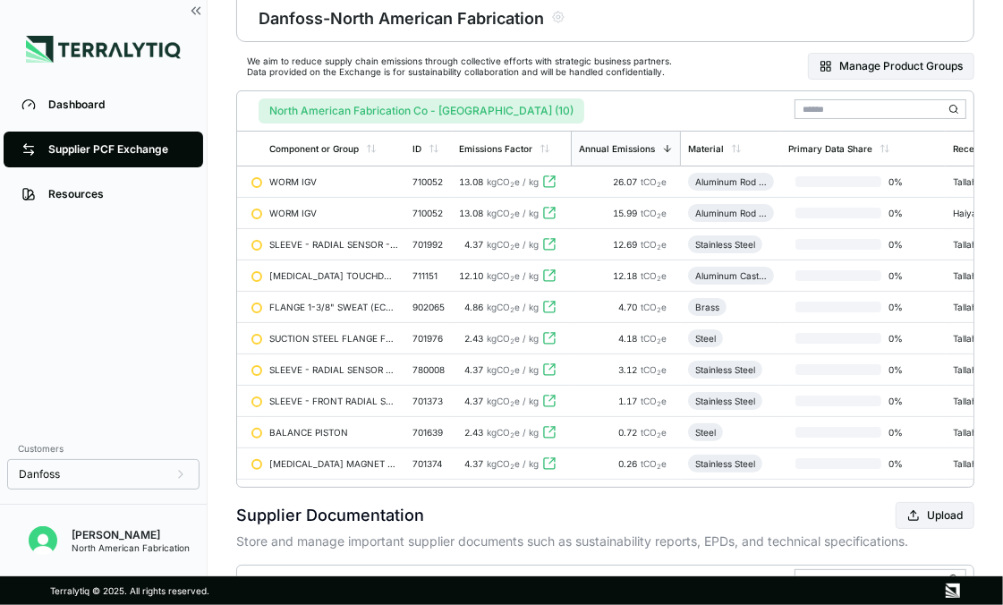
click at [696, 524] on div "Supplier Documentation Upload" at bounding box center [605, 515] width 738 height 27
drag, startPoint x: 734, startPoint y: 509, endPoint x: 703, endPoint y: 463, distance: 55.6
click at [736, 509] on div "Supplier PCF Exchange › Danfoss - North American Fabrication We aim to reduce s…" at bounding box center [605, 344] width 738 height 798
click at [45, 106] on link "Dashboard" at bounding box center [104, 105] width 200 height 36
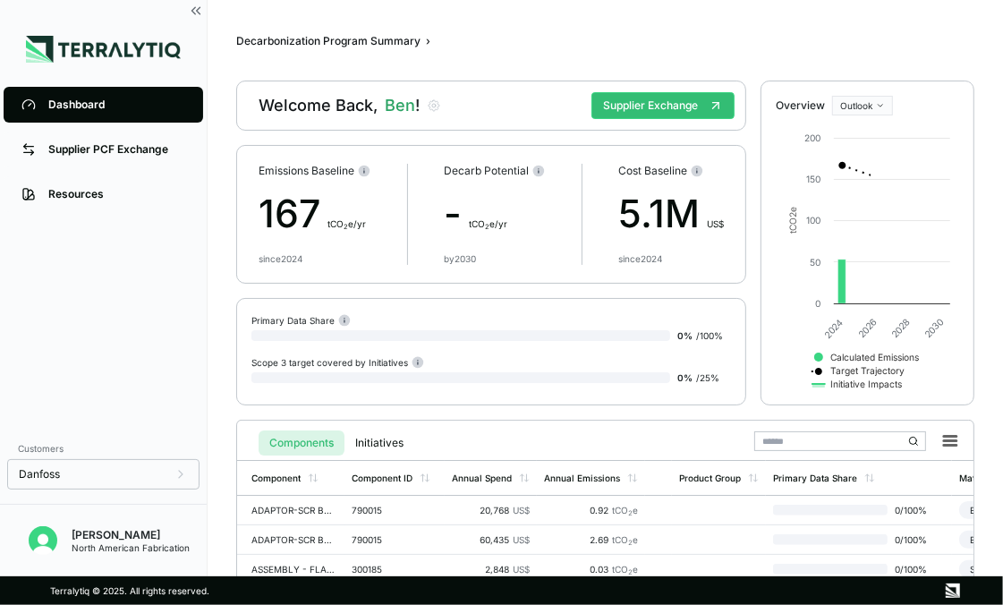
click at [823, 437] on input "text" at bounding box center [840, 441] width 172 height 20
type input "******"
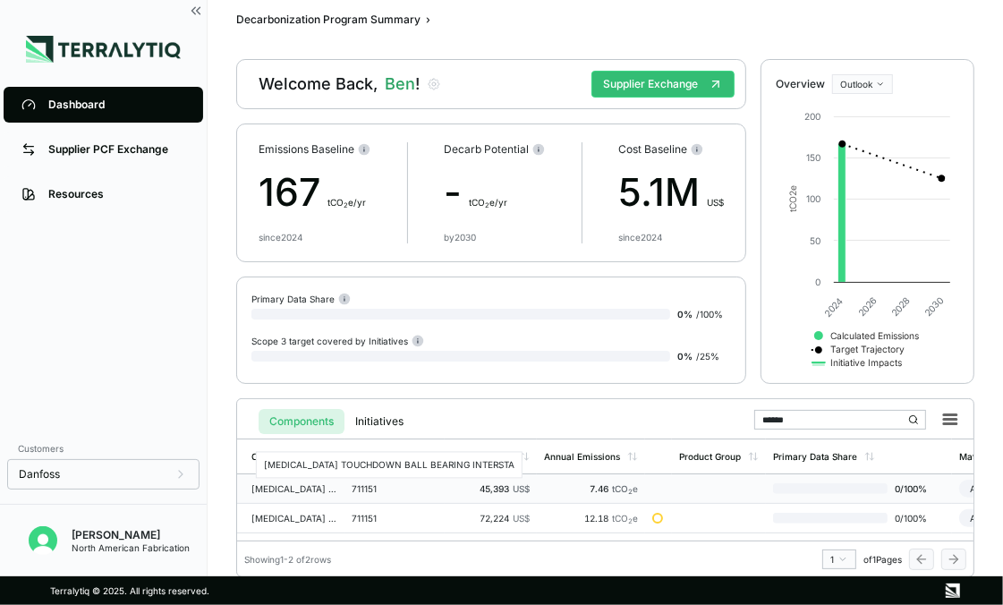
click at [292, 487] on div "[MEDICAL_DATA] TOUCHDOWN BALL BEARING INTERSTA" at bounding box center [294, 488] width 86 height 11
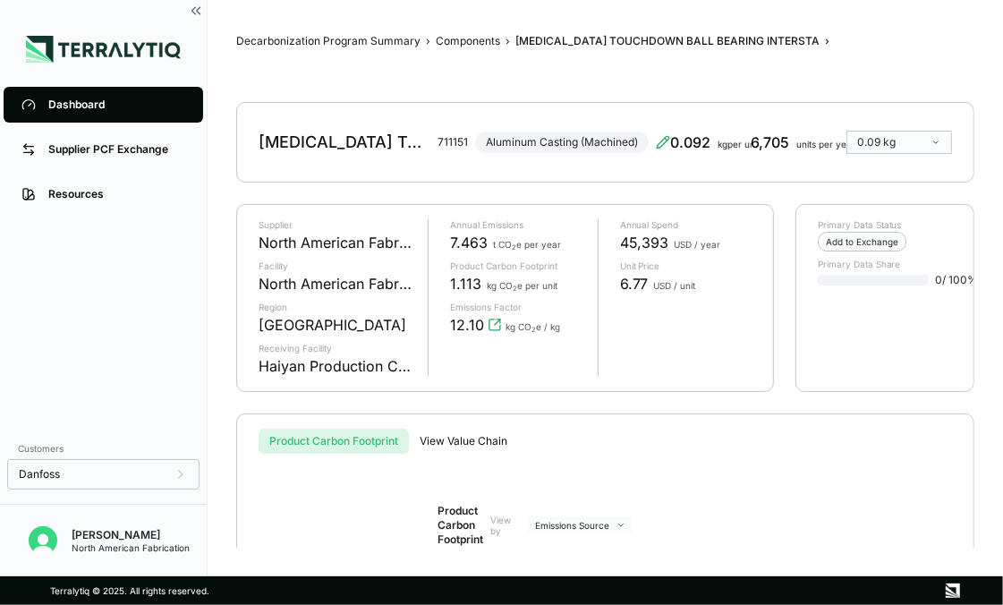
click at [616, 142] on div "[MEDICAL_DATA] TOUCHDOWN BALL BEARING INTERSTA 711151 Aluminum Casting (Machine…" at bounding box center [465, 142] width 412 height 50
click at [663, 141] on icon at bounding box center [663, 142] width 14 height 14
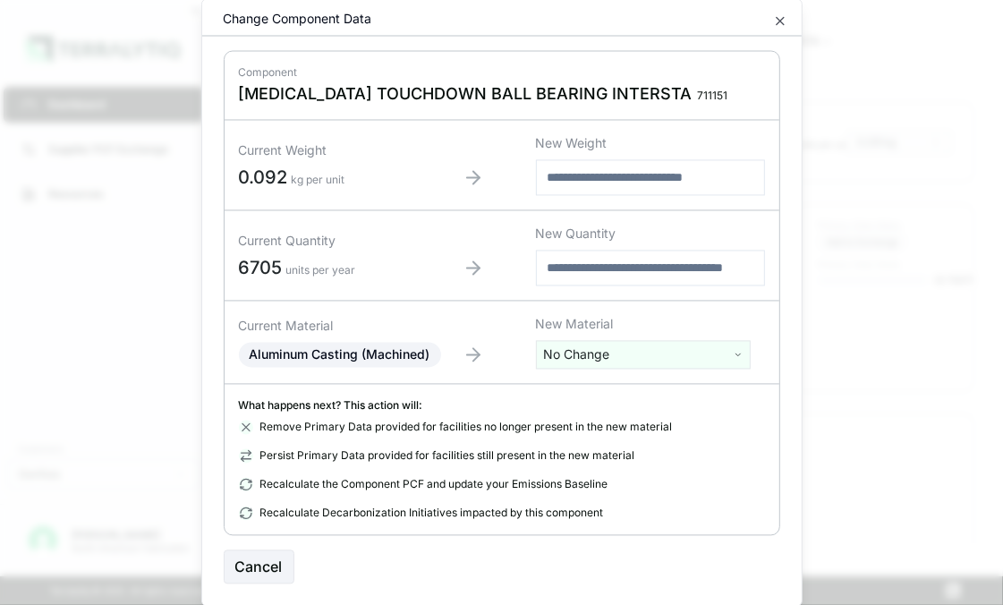
click at [580, 354] on html "Dashboard Supplier PCF Exchange Resources Customers Danfoss [PERSON_NAME] North…" at bounding box center [501, 302] width 1003 height 605
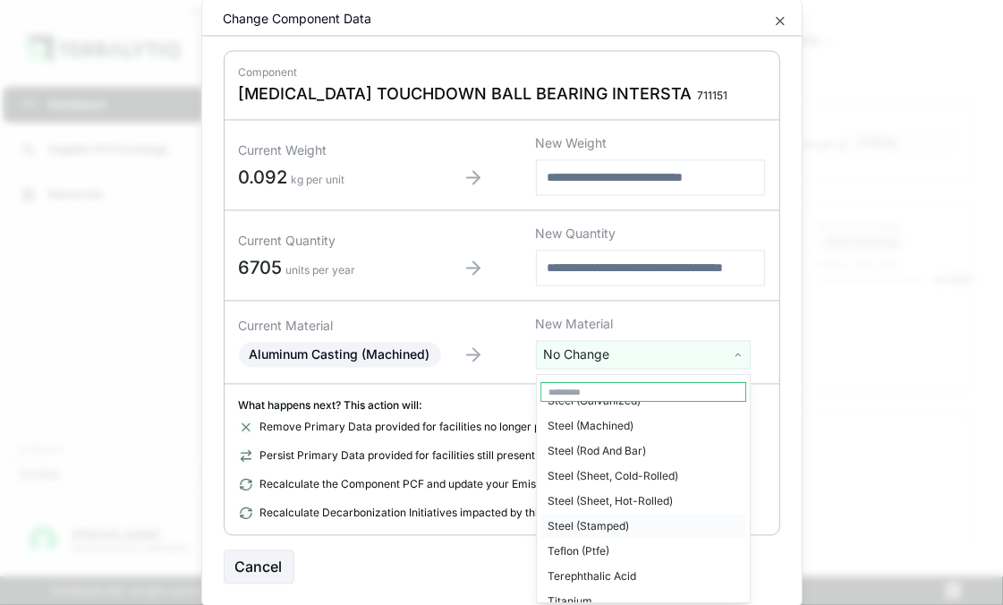
scroll to position [4159, 0]
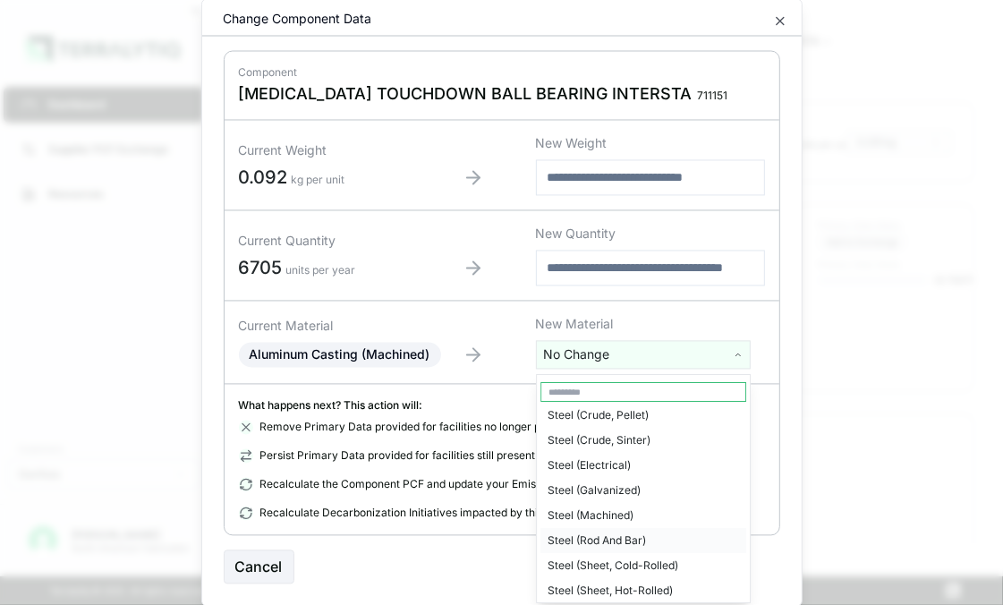
click at [597, 528] on div "Steel (Rod And Bar)" at bounding box center [644, 540] width 206 height 25
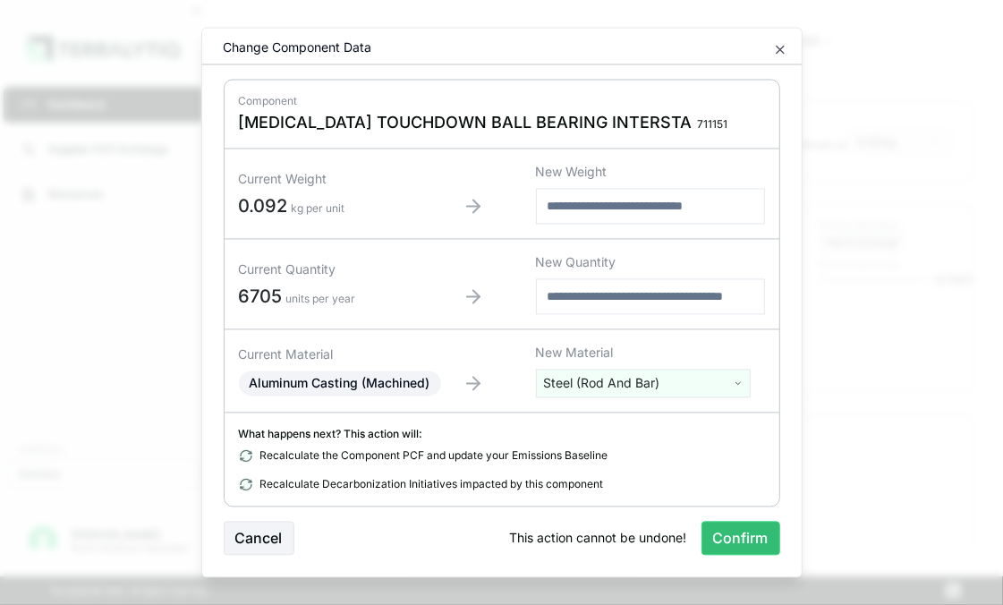
click at [764, 548] on button "Confirm" at bounding box center [741, 539] width 79 height 34
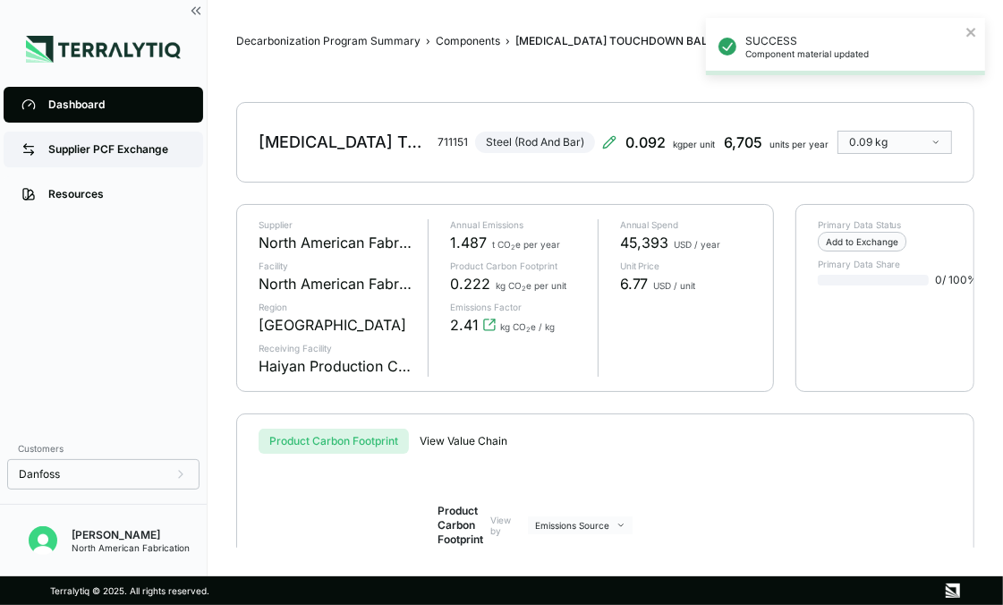
click at [82, 138] on link "Supplier PCF Exchange" at bounding box center [104, 150] width 200 height 36
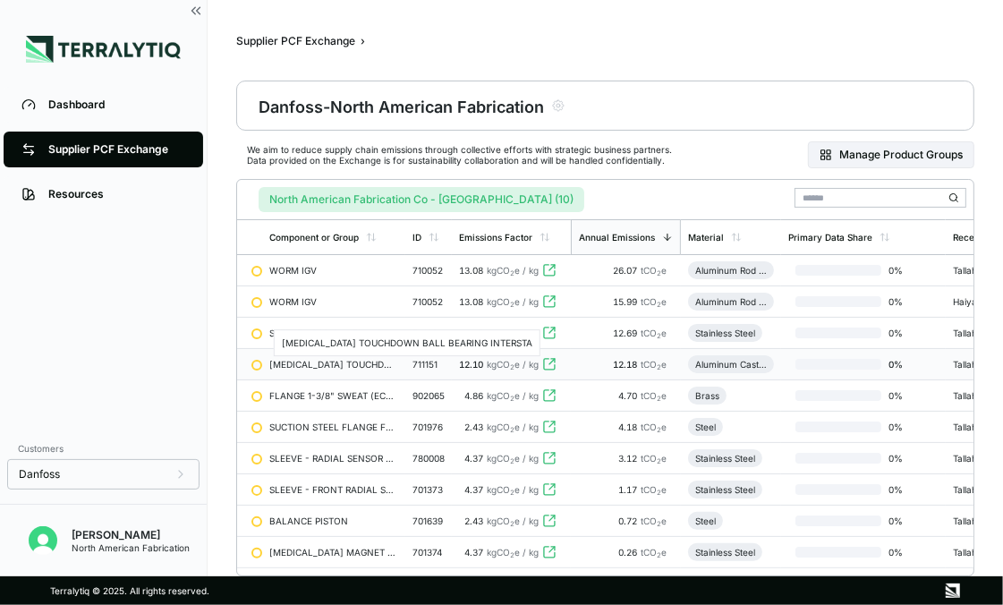
scroll to position [89, 0]
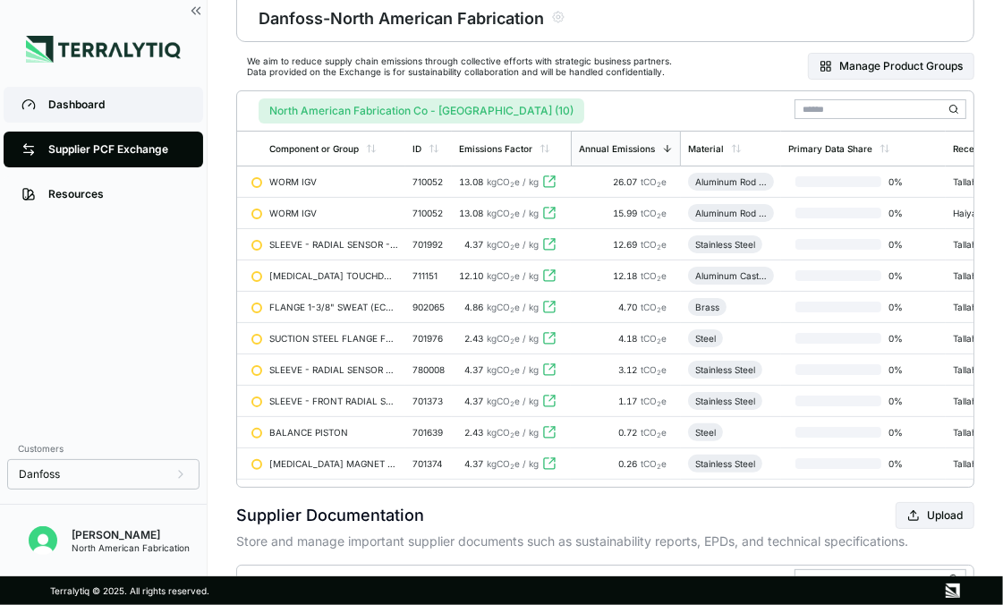
click at [53, 111] on div "Dashboard" at bounding box center [116, 105] width 137 height 14
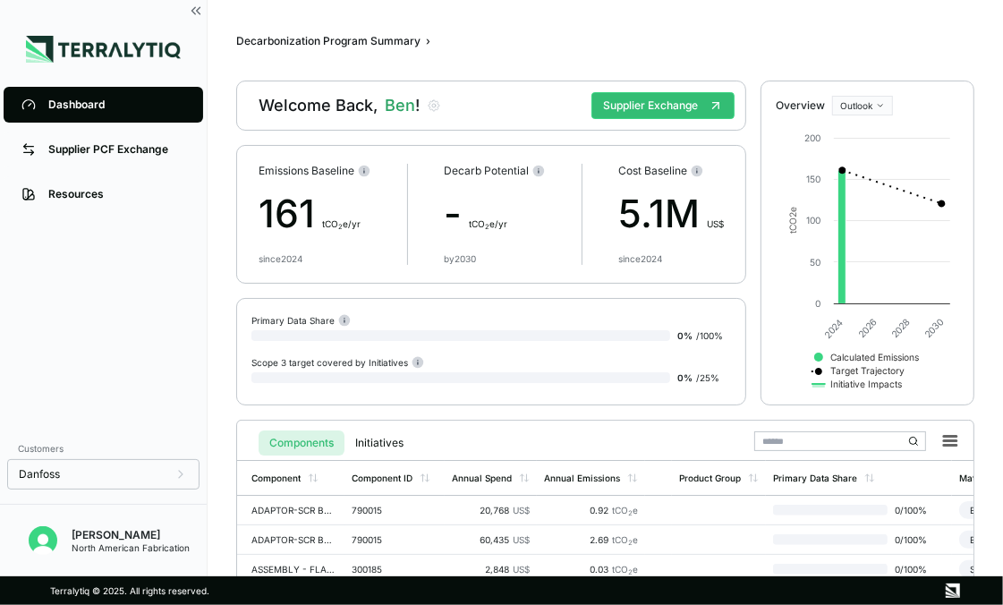
click at [831, 431] on input "text" at bounding box center [840, 441] width 172 height 20
type input "******"
click at [377, 549] on td "711151" at bounding box center [395, 540] width 100 height 30
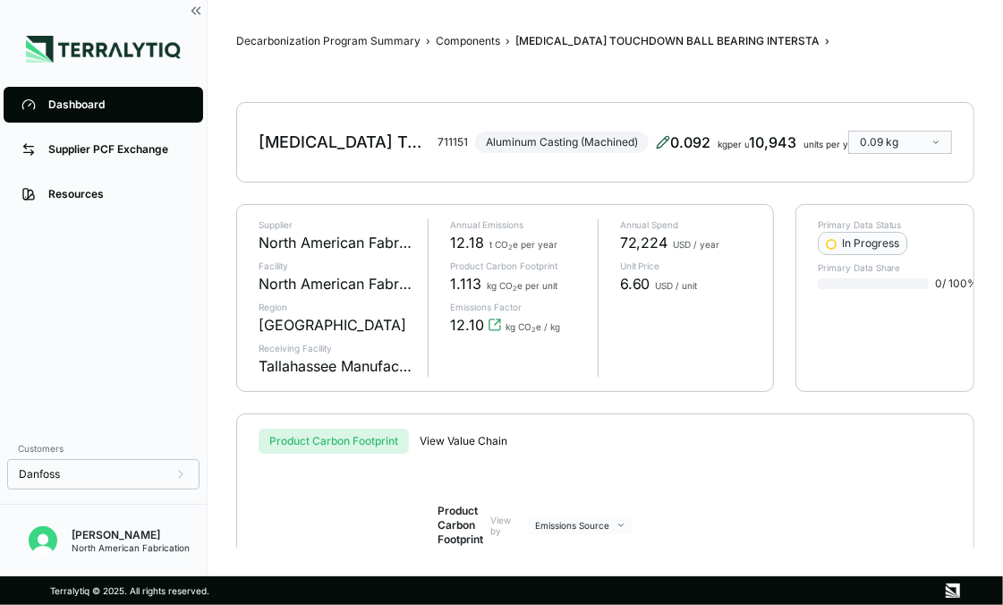
click at [656, 140] on icon at bounding box center [663, 142] width 14 height 14
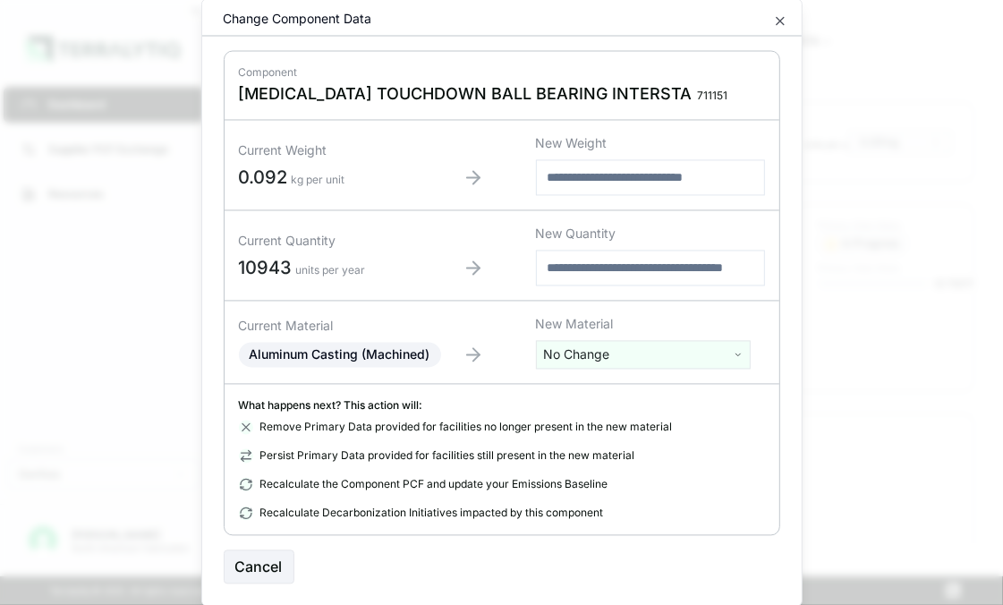
click at [594, 362] on html "Dashboard Supplier PCF Exchange Resources Customers Danfoss [PERSON_NAME] North…" at bounding box center [501, 302] width 1003 height 605
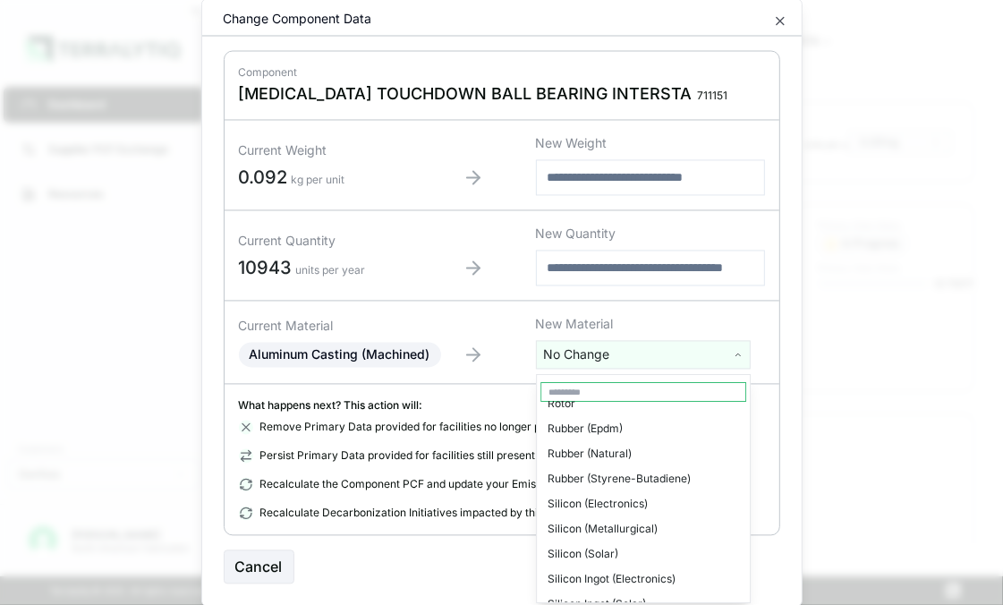
scroll to position [3938, 0]
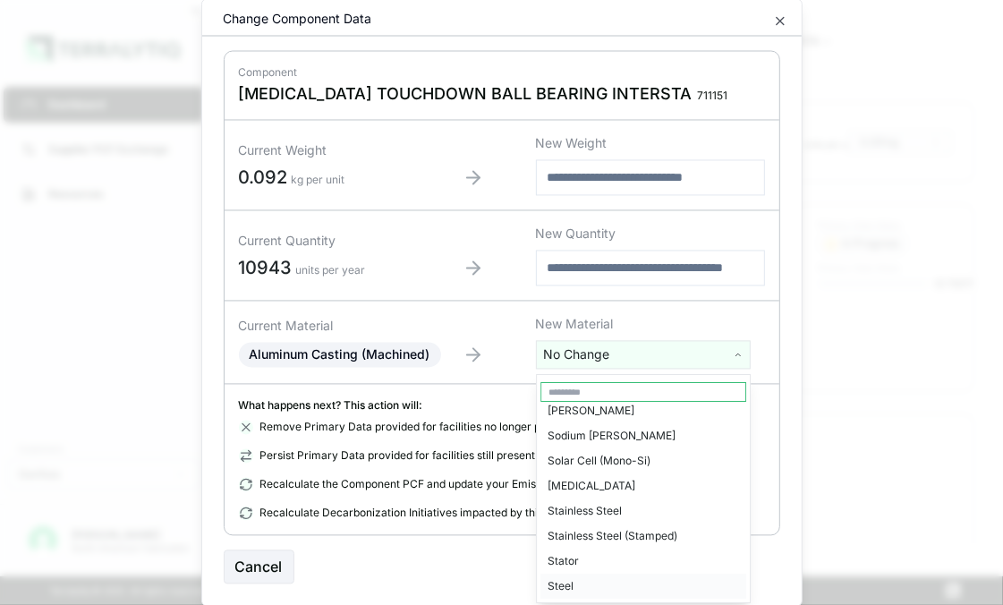
click at [598, 574] on div "Steel" at bounding box center [644, 586] width 206 height 25
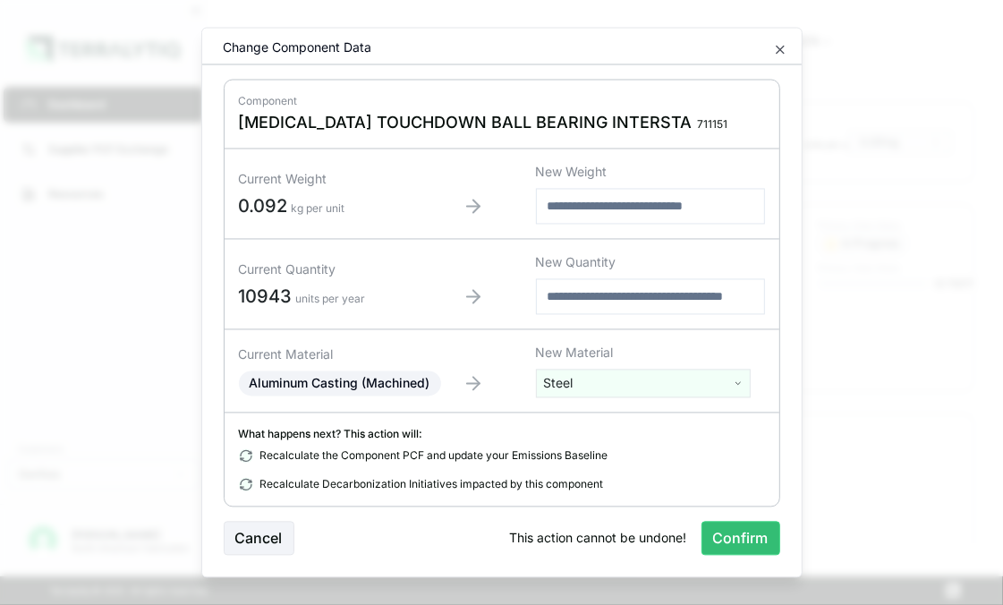
click at [616, 381] on html "Dashboard Supplier PCF Exchange Resources Customers Danfoss [PERSON_NAME] North…" at bounding box center [501, 302] width 1003 height 605
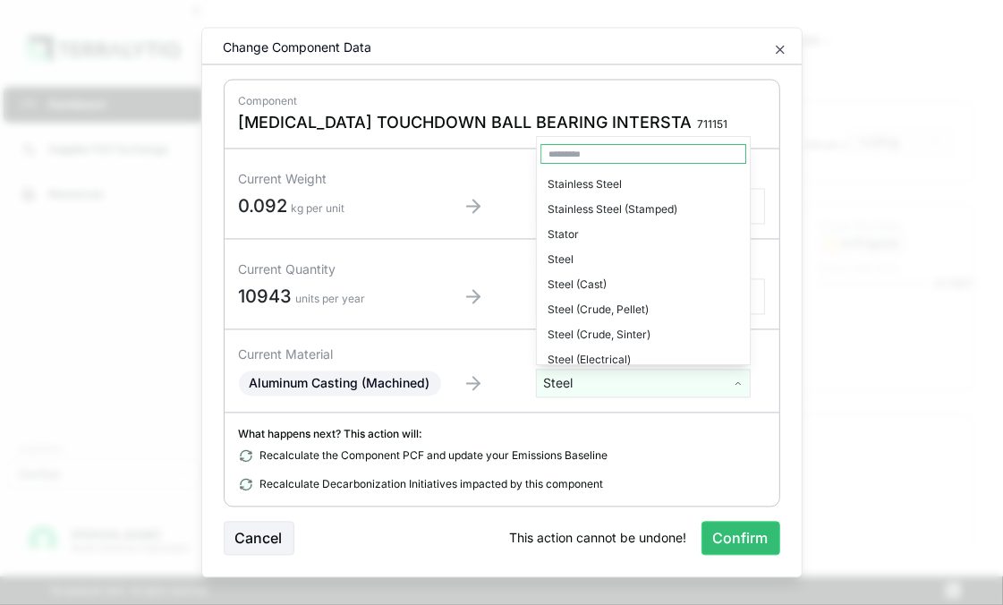
scroll to position [4116, 0]
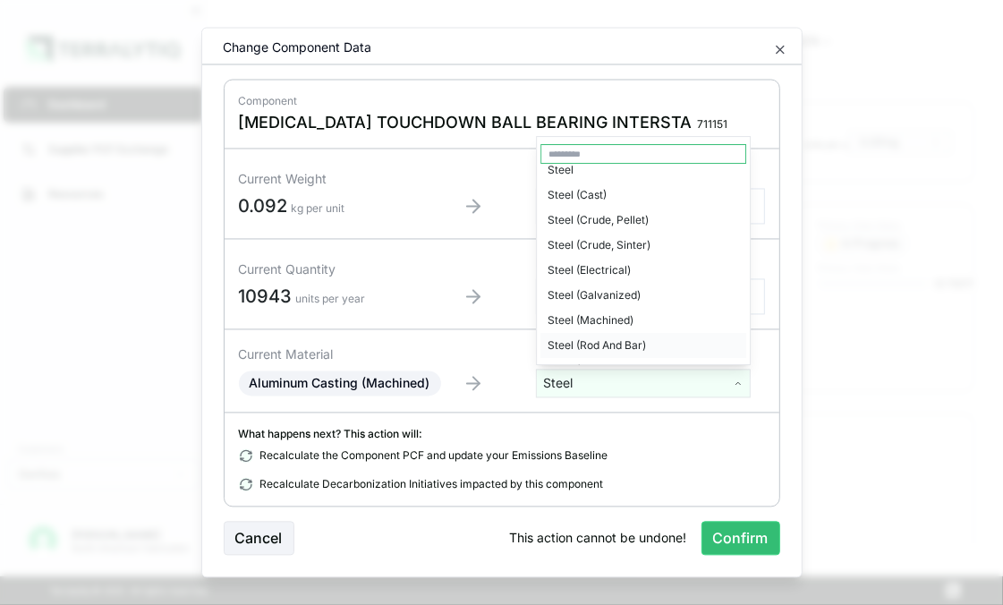
click at [637, 333] on div "Steel (Rod And Bar)" at bounding box center [644, 345] width 206 height 25
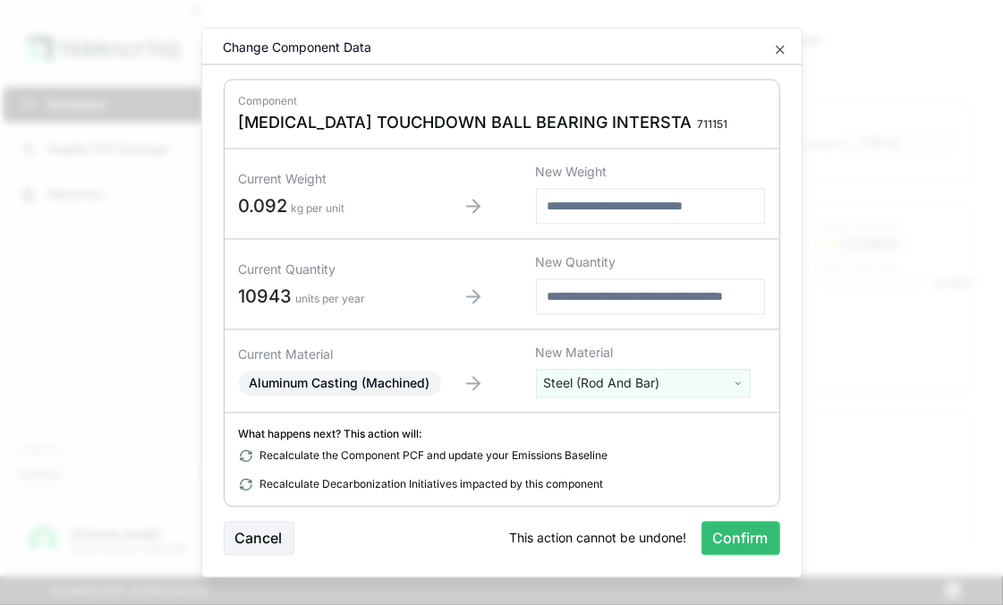
drag, startPoint x: 745, startPoint y: 537, endPoint x: 592, endPoint y: 549, distance: 152.6
click at [741, 537] on button "Confirm" at bounding box center [741, 539] width 79 height 34
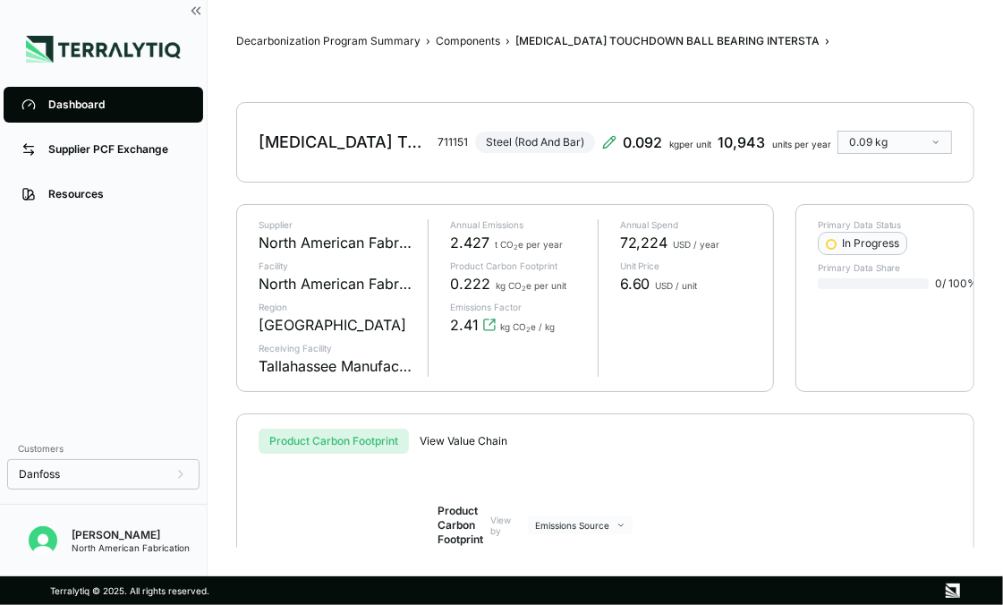
drag, startPoint x: 904, startPoint y: 9, endPoint x: 903, endPoint y: 18, distance: 9.0
click at [904, 9] on main "Decarbonization Program Summary › Components › [MEDICAL_DATA] TOUCHDOWN BALL BE…" at bounding box center [606, 288] width 796 height 576
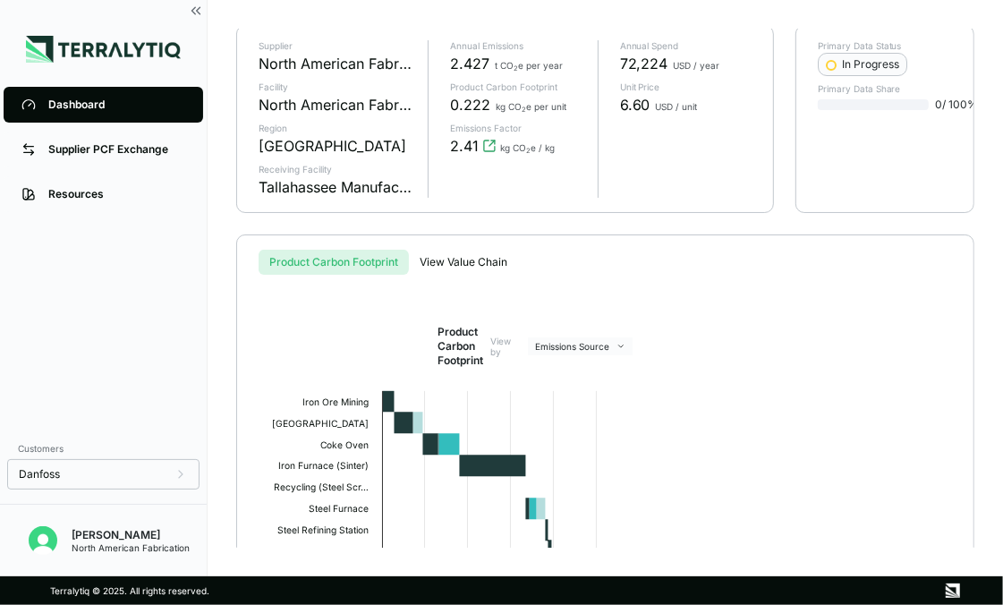
scroll to position [0, 0]
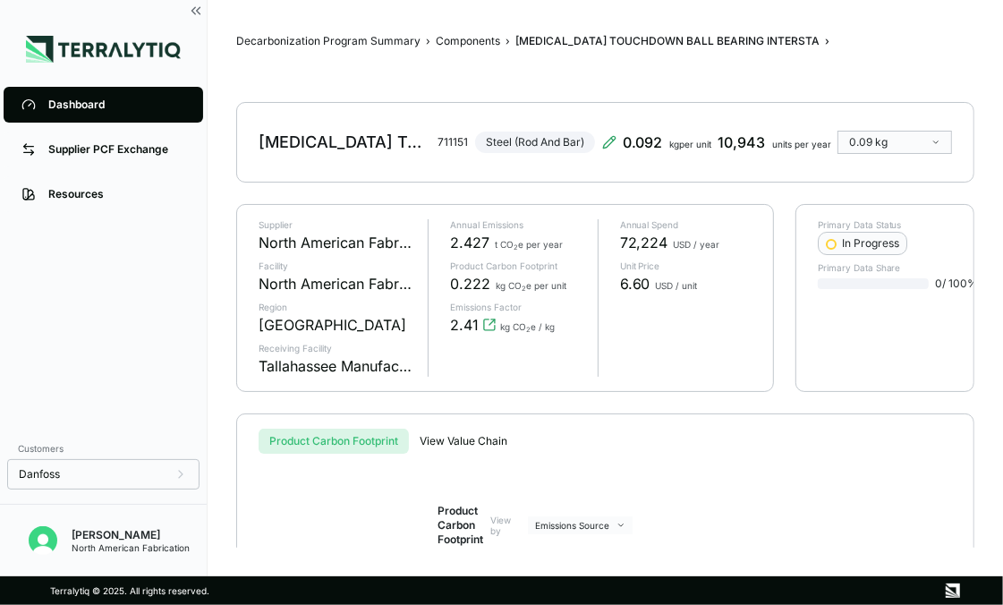
click at [59, 99] on div "Dashboard" at bounding box center [116, 105] width 137 height 14
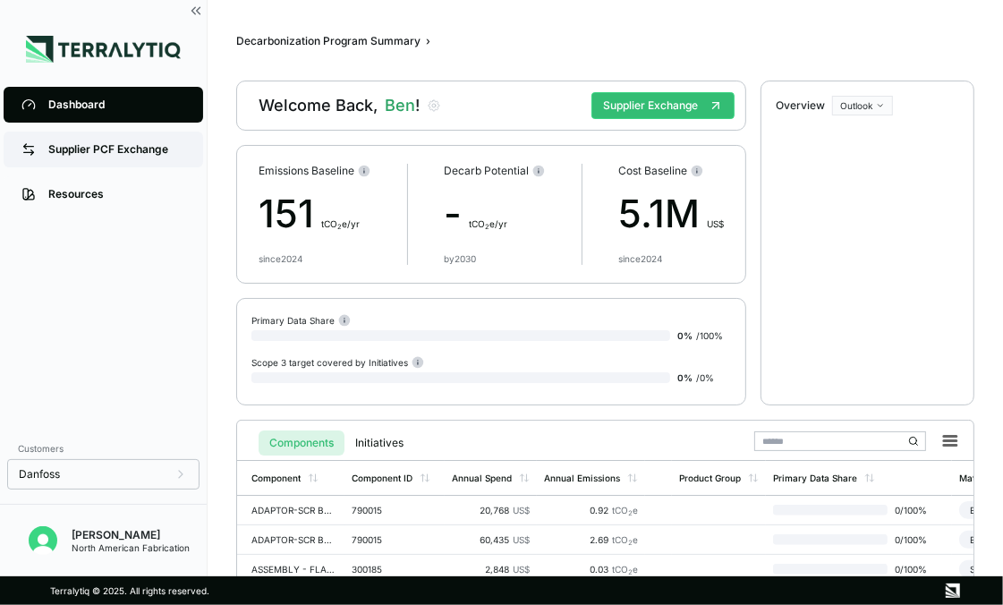
click at [61, 145] on div "Supplier PCF Exchange" at bounding box center [116, 149] width 137 height 14
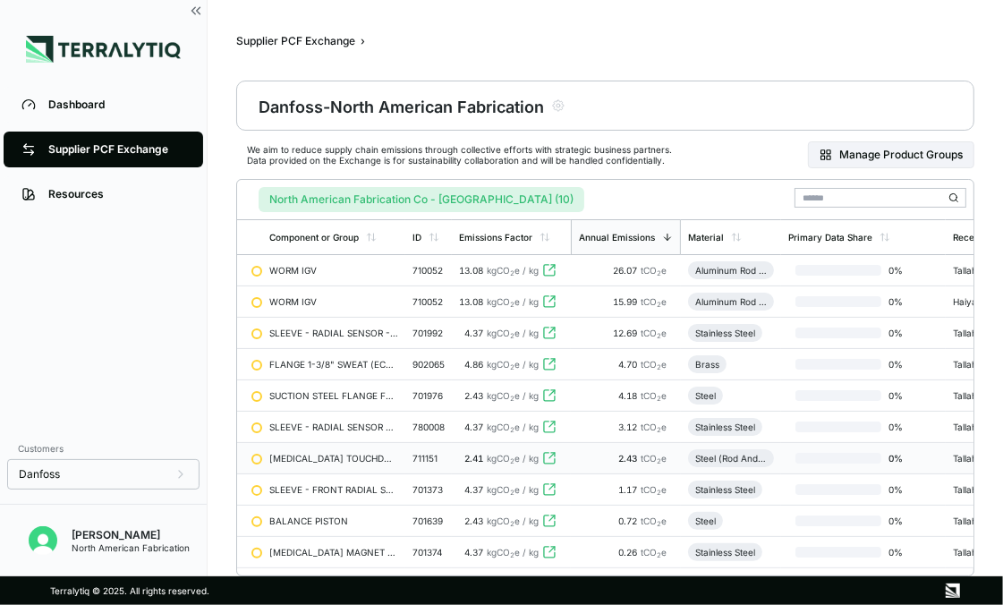
scroll to position [89, 0]
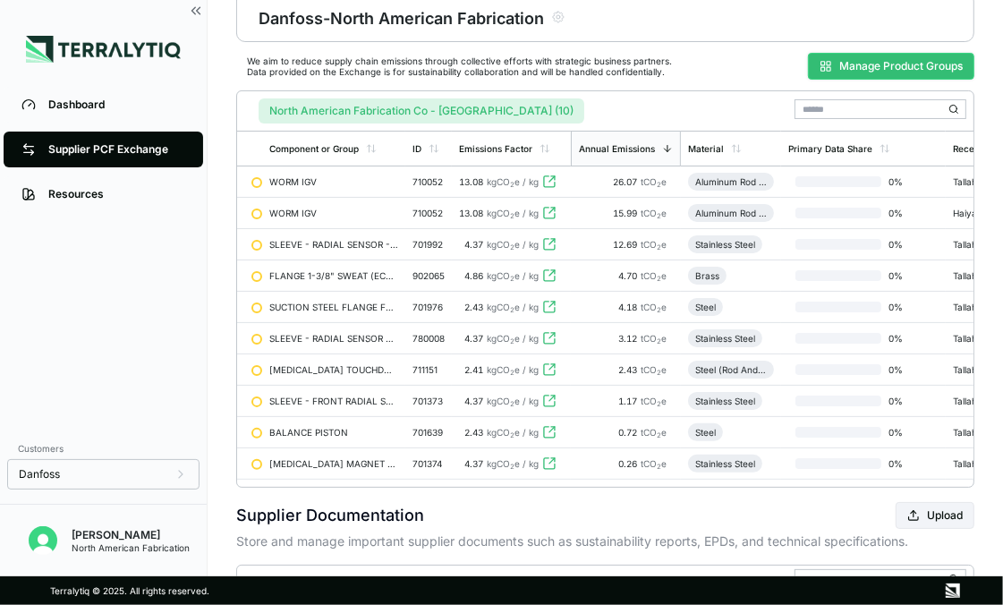
click at [851, 72] on button "Manage Product Groups" at bounding box center [891, 66] width 166 height 27
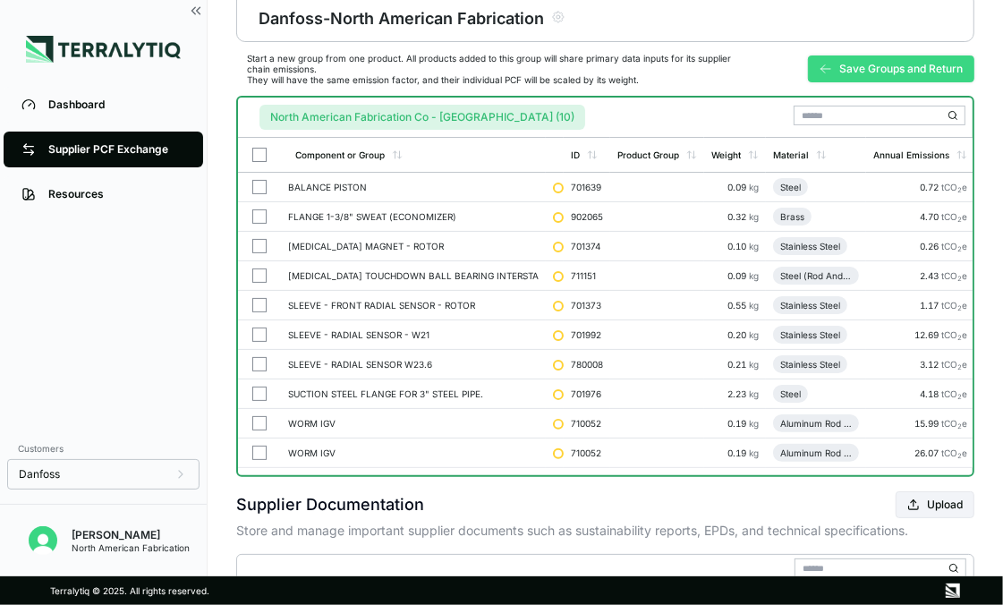
click at [851, 72] on button "Save Groups and Return" at bounding box center [891, 68] width 166 height 27
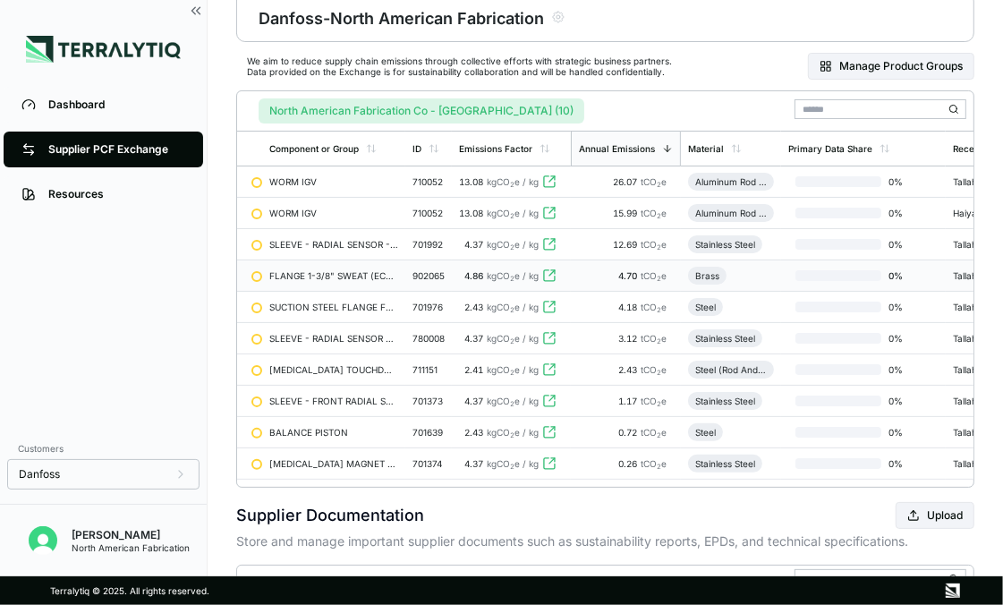
click at [359, 275] on div "FLANGE 1-3/8" SWEAT (ECONOMIZER)" at bounding box center [333, 275] width 129 height 11
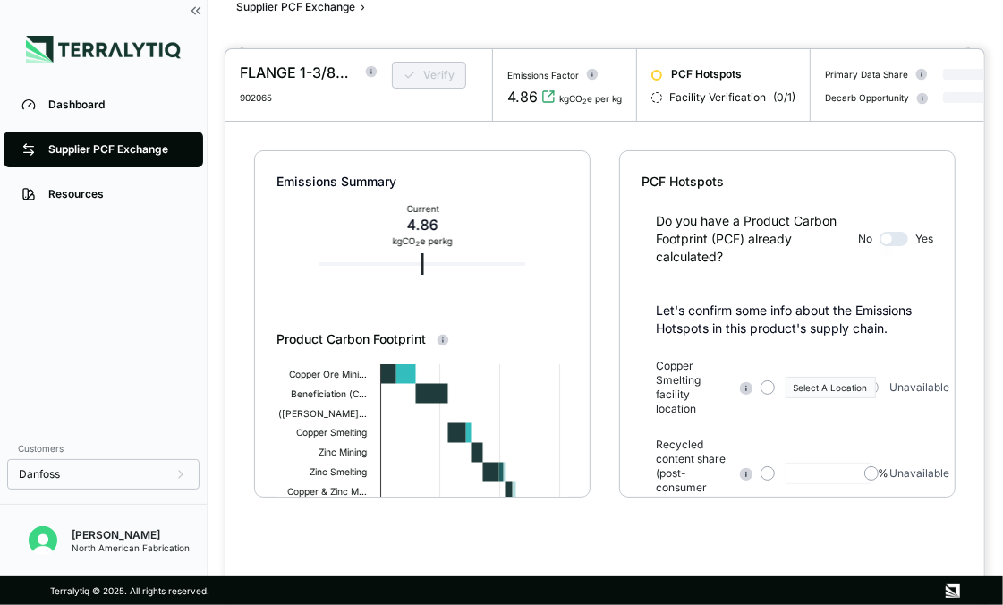
click at [657, 73] on div at bounding box center [657, 75] width 11 height 11
click at [828, 439] on div "Copper Smelting facility location Select A Location Unavailable Recycled conten…" at bounding box center [794, 480] width 277 height 243
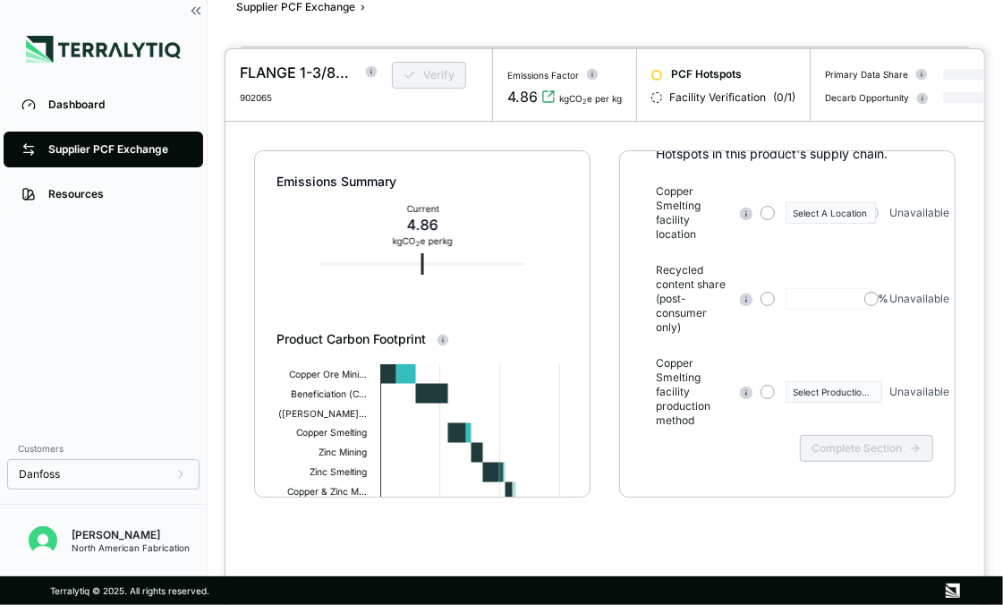
click at [625, 333] on div "PCF Hotspots Do you have a Product Carbon Footprint (PCF) already calculated? N…" at bounding box center [787, 323] width 337 height 347
